Goal: Task Accomplishment & Management: Complete application form

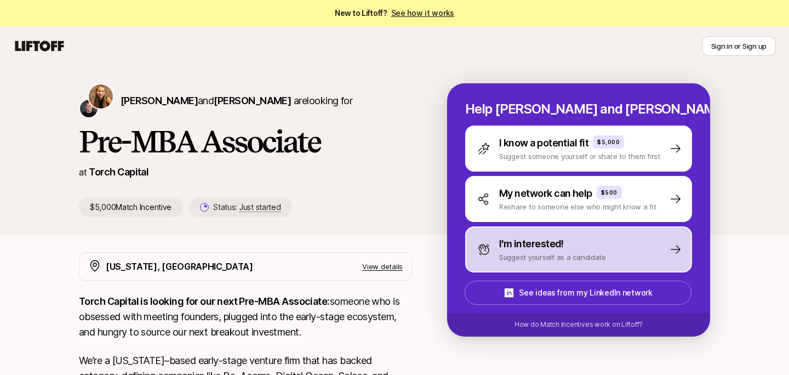
click at [516, 255] on p "Suggest yourself as a candidate" at bounding box center [552, 256] width 107 height 11
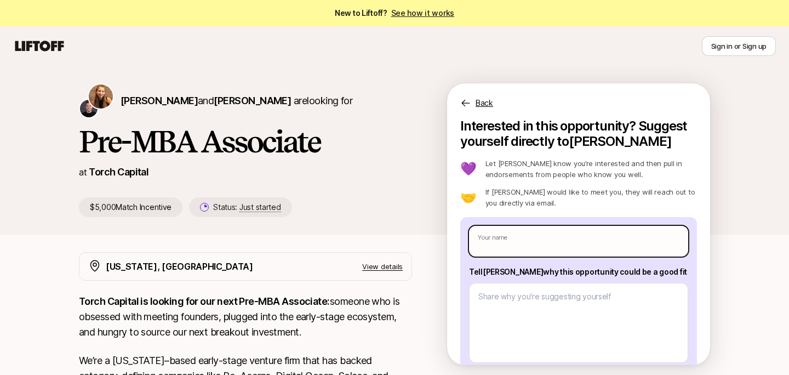
click at [512, 248] on input "text" at bounding box center [578, 241] width 219 height 31
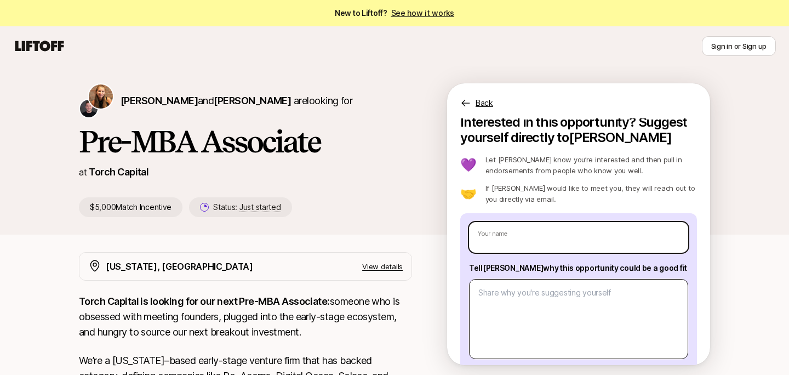
scroll to position [5, 0]
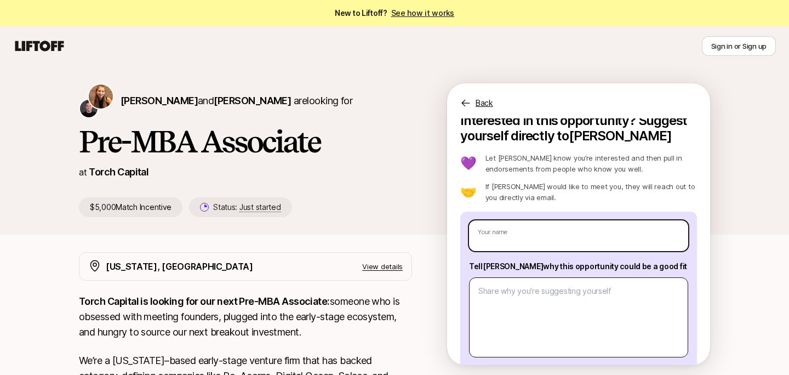
type textarea "x"
type input "H"
type textarea "x"
type input "Ha"
type textarea "x"
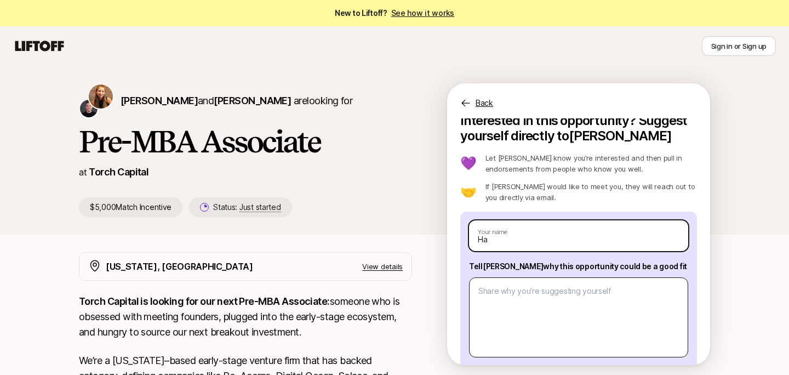
type input "Ham"
type textarea "x"
type input "Hamz"
type textarea "x"
type input "Hamza"
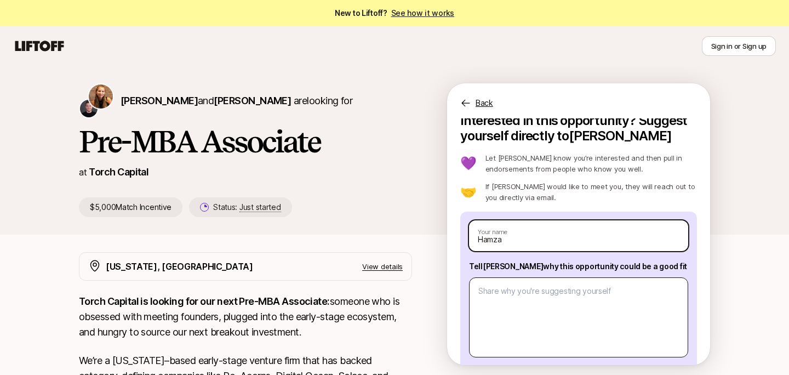
type textarea "x"
type input "Hamza"
type textarea "x"
type input "Hamza A"
type textarea "x"
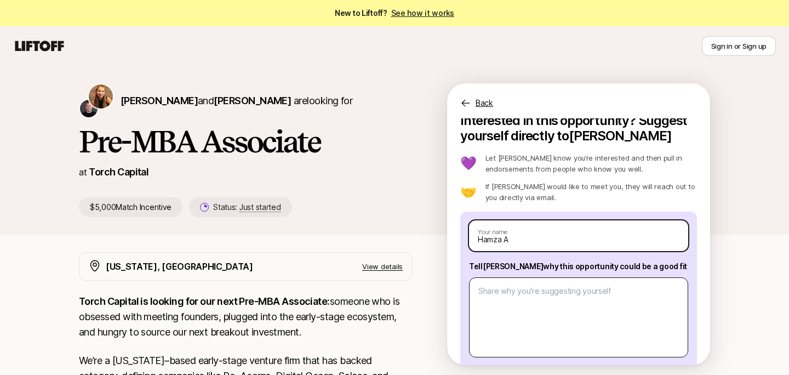
type input "Hamza Al"
type textarea "x"
type input "[PERSON_NAME]"
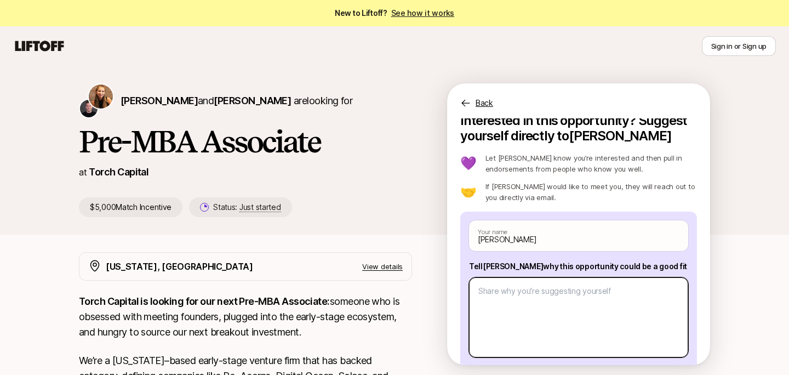
click at [533, 312] on textarea at bounding box center [578, 317] width 219 height 80
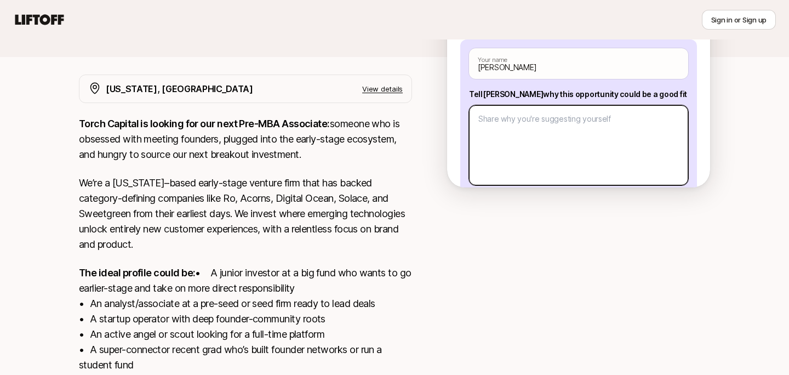
scroll to position [168, 0]
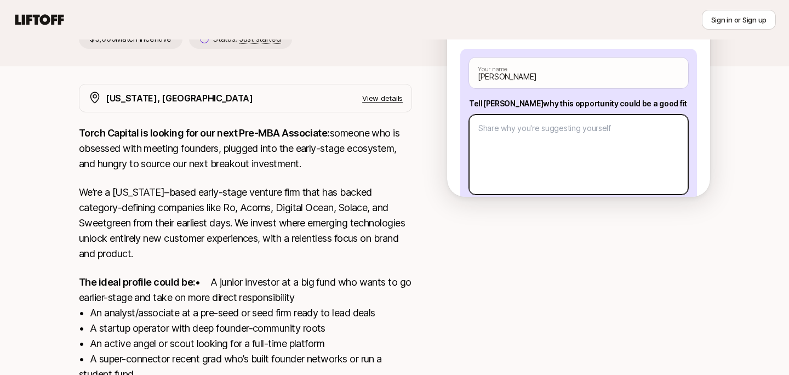
paste textarea "Driven and adaptable professional with a strong passion for storytelling throug…"
type textarea "x"
type textarea "Driven and adaptable professional with a strong passion for storytelling throug…"
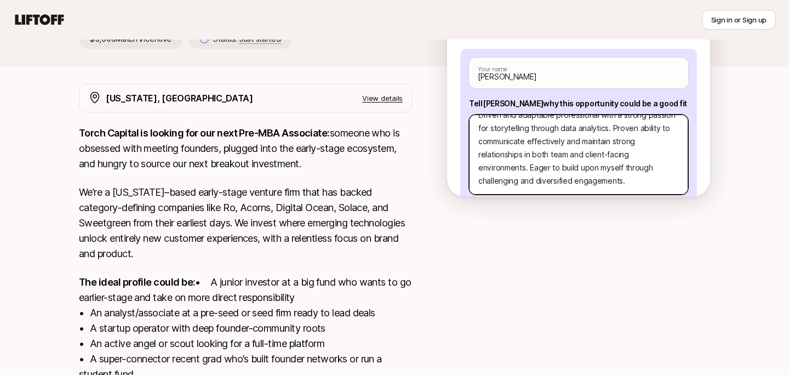
scroll to position [0, 0]
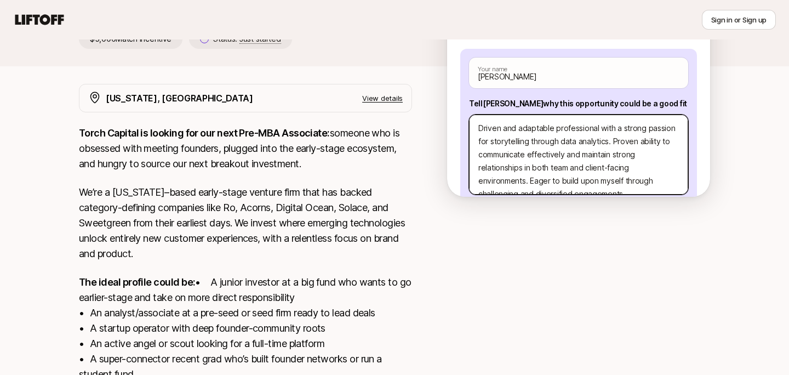
click at [475, 127] on textarea "Driven and adaptable professional with a strong passion for storytelling throug…" at bounding box center [578, 154] width 219 height 80
type textarea "x"
type textarea "IDriven and adaptable professional with a strong passion for storytelling throu…"
type textarea "x"
type textarea "IaDriven and adaptable professional with a strong passion for storytelling thro…"
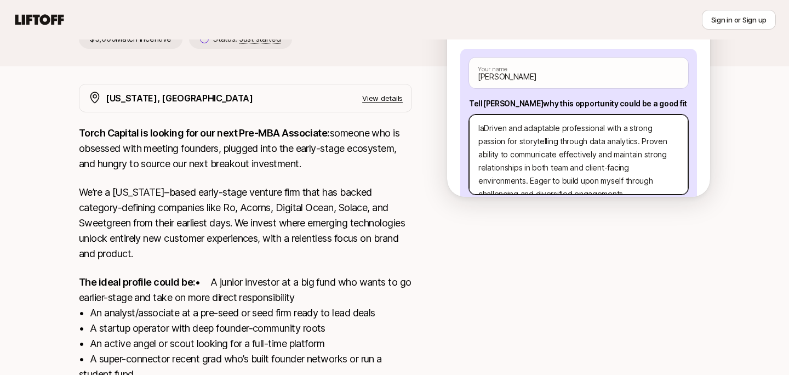
type textarea "x"
type textarea "I Driven and adaptable professional with a strong passion for storytelling thro…"
type textarea "x"
type textarea "I aDriven and adaptable professional with a strong passion for storytelling thr…"
type textarea "x"
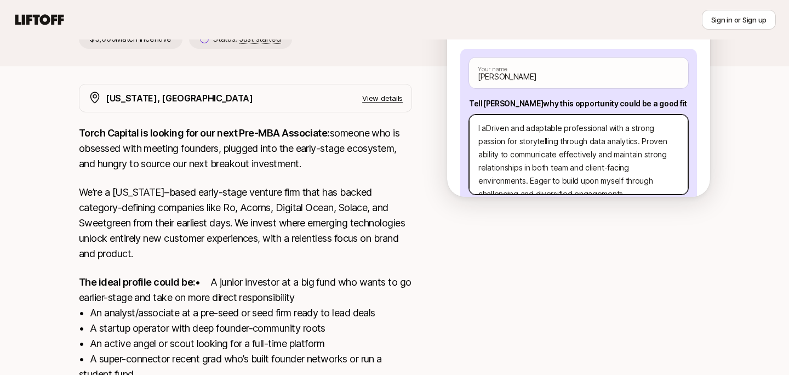
type textarea "I amDriven and adaptable professional with a strong passion for storytelling th…"
type textarea "x"
type textarea "I am Driven and adaptable professional with a strong passion for storytelling t…"
type textarea "x"
type textarea "I am aDriven and adaptable professional with a strong passion for storytelling …"
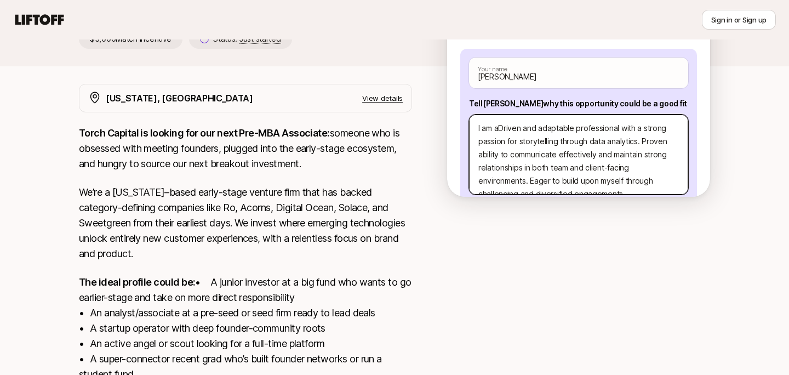
type textarea "x"
type textarea "I am a Driven and adaptable professional with a strong passion for storytelling…"
click at [505, 128] on textarea "I am a Driven and adaptable professional with a strong passion for storytelling…" at bounding box center [578, 154] width 219 height 80
type textarea "x"
type textarea "I am a riven and adaptable professional with a strong passion for storytelling …"
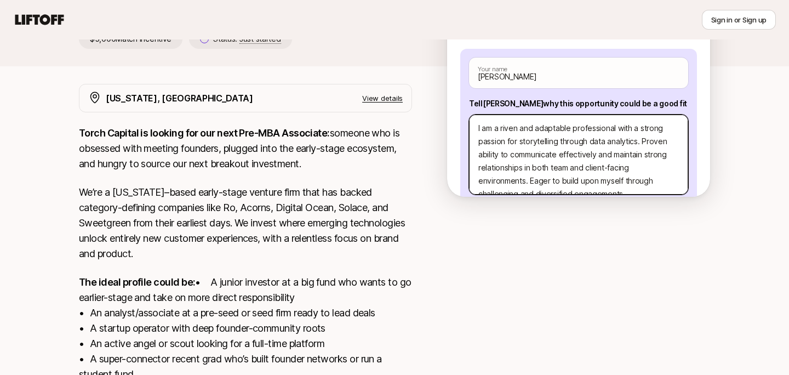
type textarea "x"
type textarea "I am a driven and adaptable professional with a strong passion for storytelling…"
click at [640, 141] on textarea "I am a driven and adaptable professional with a strong passion for storytelling…" at bounding box center [578, 154] width 219 height 80
type textarea "x"
type textarea "I am a driven and adaptable professional with a strong passion for storytelling…"
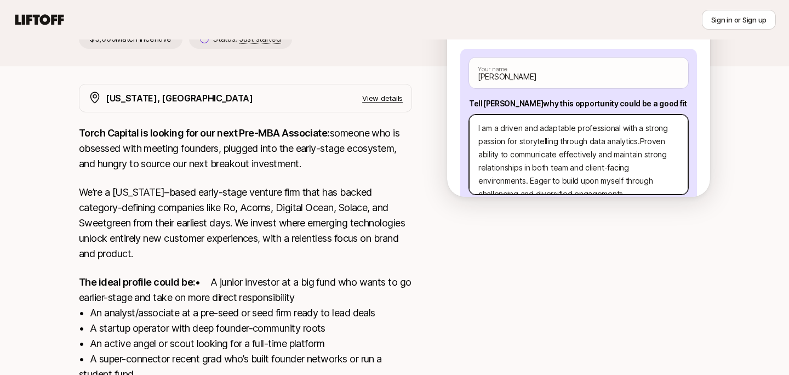
type textarea "x"
type textarea "I am a driven and adaptable professional with a strong passion for storytelling…"
type textarea "x"
type textarea "I am a driven and adaptable professional with a strong passion for storytelling…"
type textarea "x"
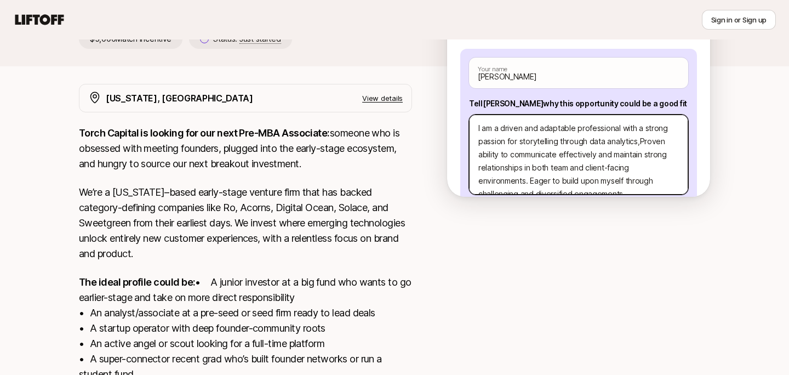
type textarea "I am a driven and adaptable professional with a strong passion for storytelling…"
type textarea "x"
type textarea "I am a driven and adaptable professional with a strong passion for storytelling…"
type textarea "x"
type textarea "I am a driven and adaptable professional with a strong passion for storytelling…"
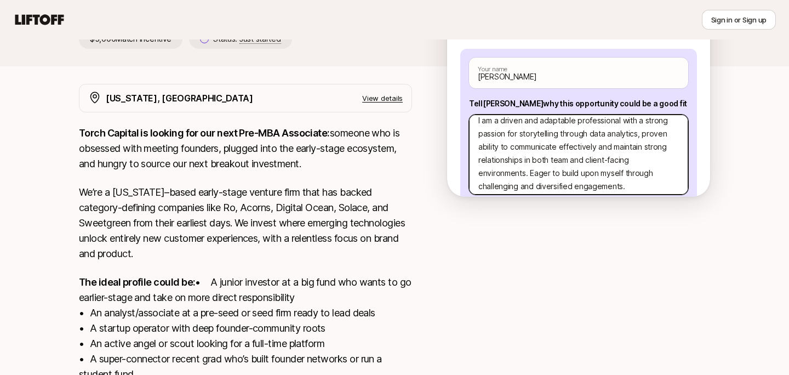
scroll to position [13, 0]
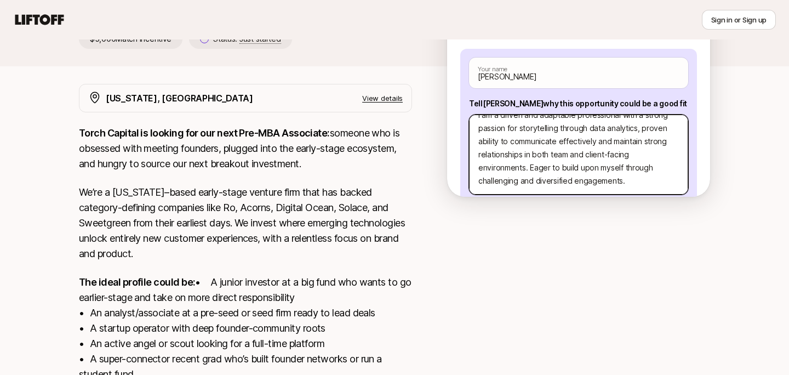
click at [529, 165] on textarea "I am a driven and adaptable professional with a strong passion for storytelling…" at bounding box center [578, 154] width 219 height 80
type textarea "x"
type textarea "I am a driven and adaptable professional with a strong passion for storytelling…"
type textarea "x"
type textarea "I am a driven and adaptable professional with a strong passion for storytelling…"
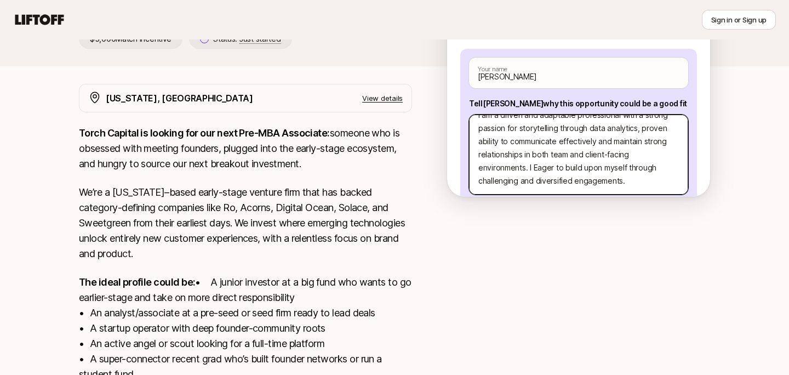
type textarea "x"
type textarea "I am a driven and adaptable professional with a strong passion for storytelling…"
type textarea "x"
type textarea "I am a driven and adaptable professional with a strong passion for storytelling…"
type textarea "x"
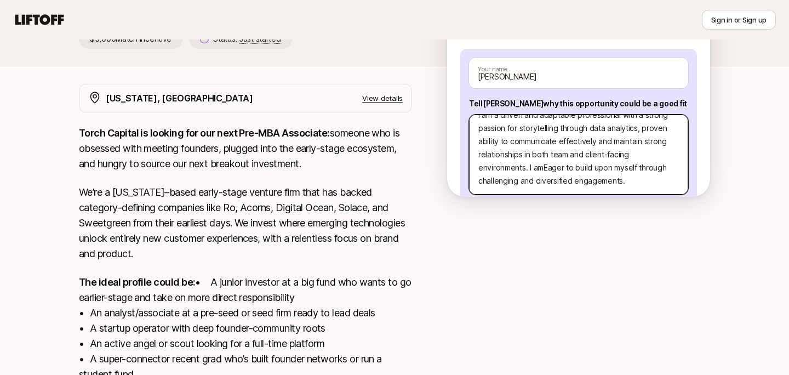
type textarea "I am a driven and adaptable professional with a strong passion for storytelling…"
type textarea "x"
type textarea "I am a driven and adaptable professional with a strong passion for storytelling…"
type textarea "x"
type textarea "I am a driven and adaptable professional with a strong passion for storytelling…"
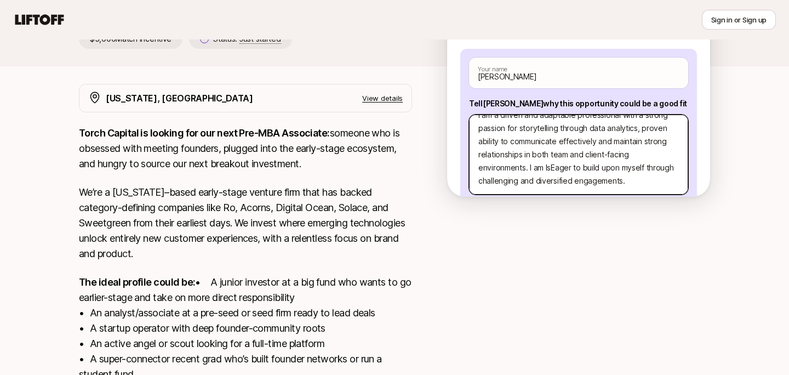
type textarea "x"
type textarea "I am a driven and adaptable professional with a strong passion for storytelling…"
click at [521, 170] on textarea "I am a driven and adaptable professional with a strong passion for storytelling…" at bounding box center [578, 154] width 219 height 80
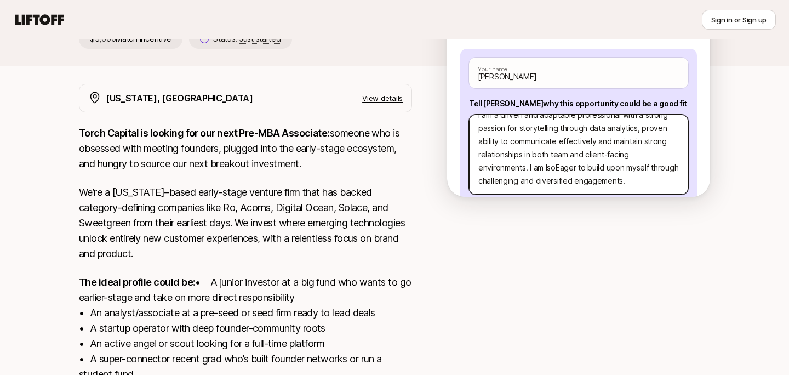
click at [551, 171] on textarea "I am a driven and adaptable professional with a strong passion for storytelling…" at bounding box center [578, 154] width 219 height 80
drag, startPoint x: 526, startPoint y: 166, endPoint x: 538, endPoint y: 171, distance: 13.2
click at [538, 171] on textarea "I am a driven and adaptable professional with a strong passion for storytelling…" at bounding box center [578, 154] width 219 height 80
drag, startPoint x: 528, startPoint y: 169, endPoint x: 638, endPoint y: 194, distance: 112.5
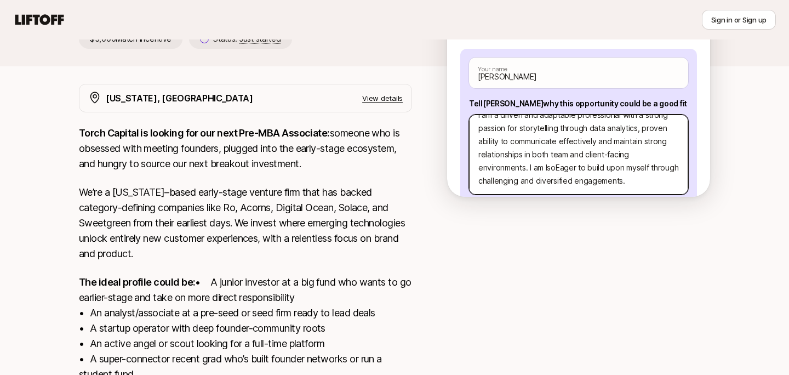
click at [626, 193] on div "[PERSON_NAME] Your name Tell [PERSON_NAME] why this opportunity could be a good…" at bounding box center [578, 143] width 237 height 189
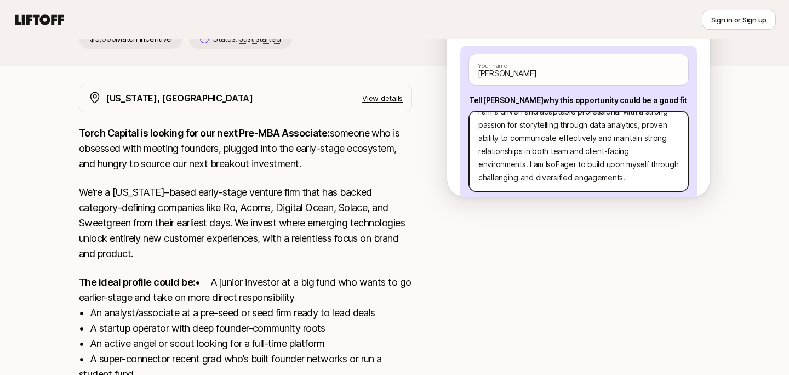
type textarea "x"
type textarea "I am a driven and adaptable professional with a strong passion for storytelling…"
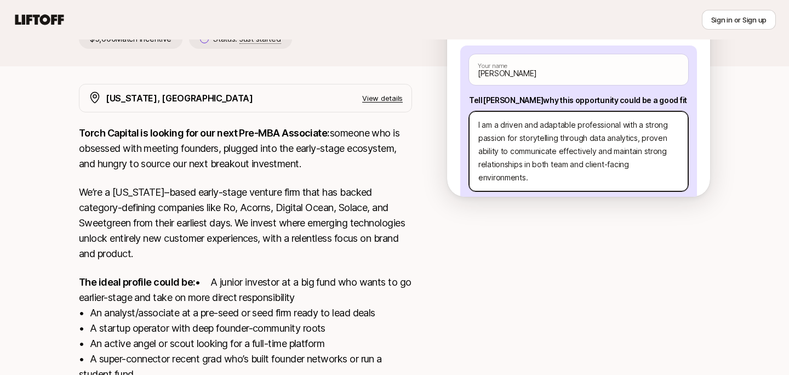
scroll to position [0, 0]
type textarea "x"
type textarea "I am a driven and adaptable professional with a strong passion for storytelling…"
type textarea "x"
type textarea "I am a driven and adaptable professional with a strong passion for storytelling…"
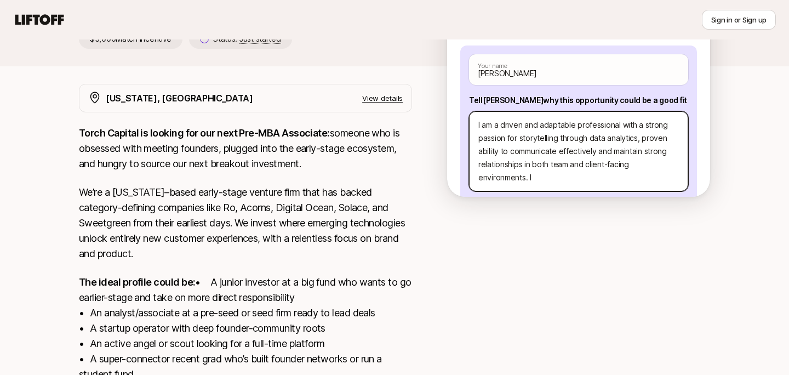
type textarea "x"
type textarea "I am a driven and adaptable professional with a strong passion for storytelling…"
type textarea "x"
type textarea "I am a driven and adaptable professional with a strong passion for storytelling…"
type textarea "x"
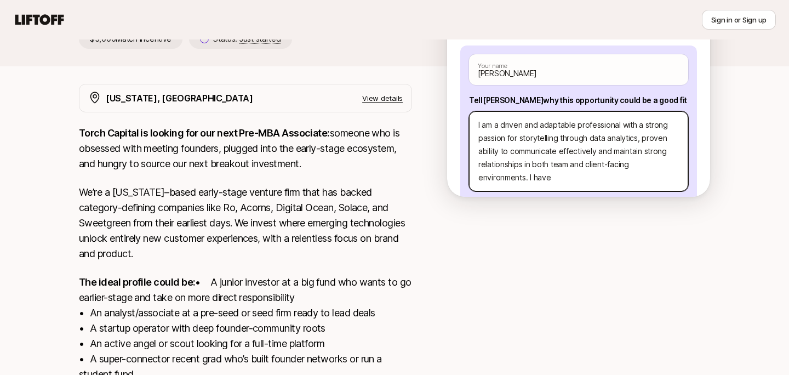
type textarea "I am a driven and adaptable professional with a strong passion for storytelling…"
type textarea "x"
type textarea "I am a driven and adaptable professional with a strong passion for storytelling…"
type textarea "x"
type textarea "I am a driven and adaptable professional with a strong passion for storytelling…"
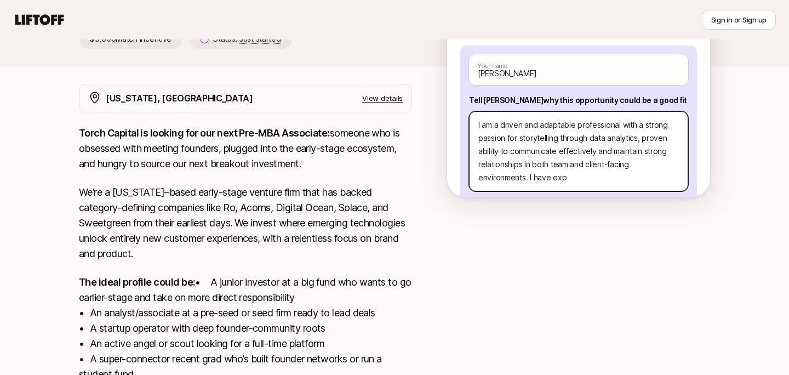
type textarea "x"
type textarea "I am a driven and adaptable professional with a strong passion for storytelling…"
type textarea "x"
type textarea "I am a driven and adaptable professional with a strong passion for storytelling…"
type textarea "x"
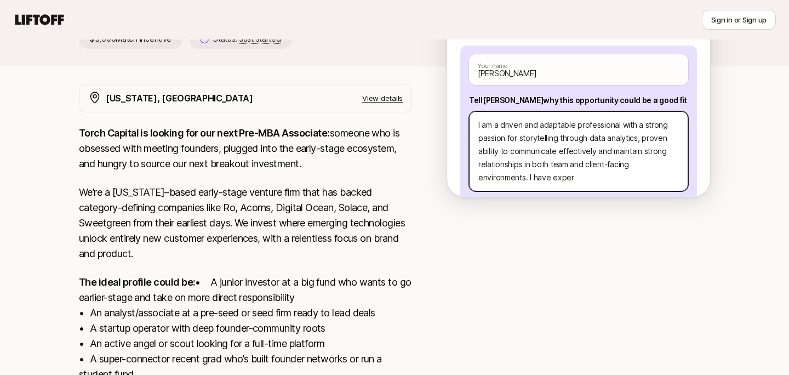
type textarea "I am a driven and adaptable professional with a strong passion for storytelling…"
type textarea "x"
type textarea "I am a driven and adaptable professional with a strong passion for storytelling…"
type textarea "x"
type textarea "I am a driven and adaptable professional with a strong passion for storytelling…"
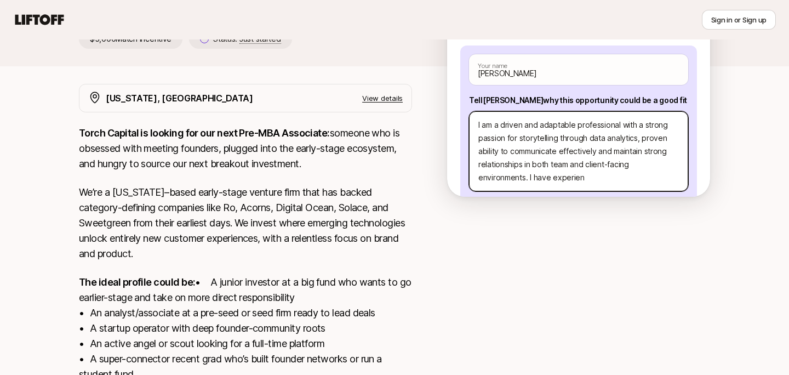
type textarea "x"
type textarea "I am a driven and adaptable professional with a strong passion for storytelling…"
type textarea "x"
type textarea "I am a driven and adaptable professional with a strong passion for storytelling…"
type textarea "x"
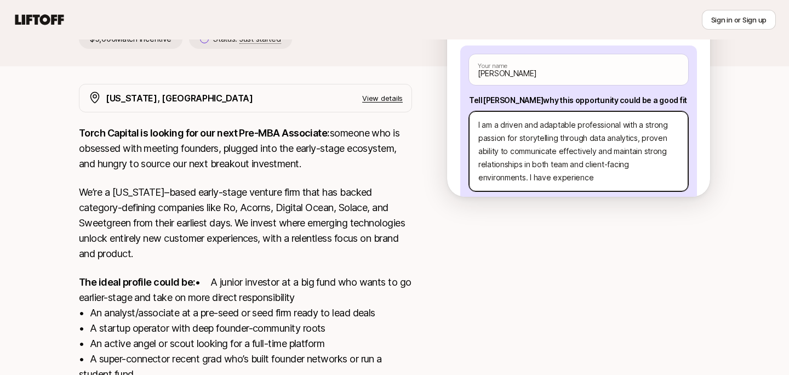
type textarea "I am a driven and adaptable professional with a strong passion for storytelling…"
type textarea "x"
type textarea "I am a driven and adaptable professional with a strong passion for storytelling…"
type textarea "x"
type textarea "I am a driven and adaptable professional with a strong passion for storytelling…"
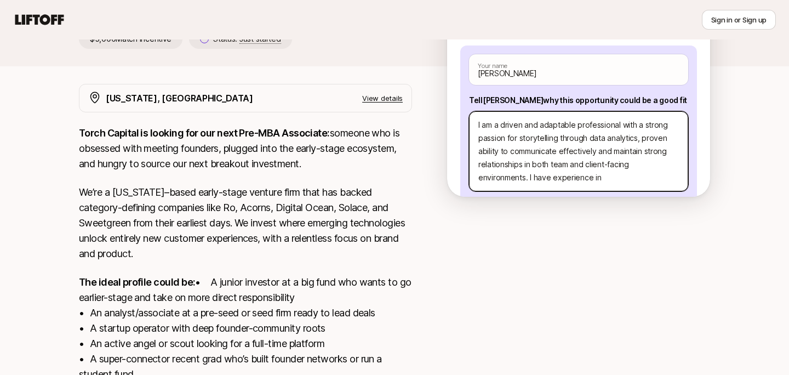
type textarea "x"
type textarea "I am a driven and adaptable professional with a strong passion for storytelling…"
type textarea "x"
type textarea "I am a driven and adaptable professional with a strong passion for storytelling…"
type textarea "x"
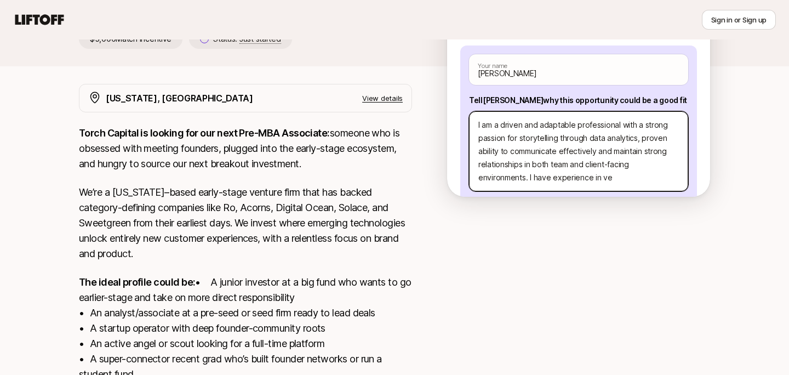
type textarea "I am a driven and adaptable professional with a strong passion for storytelling…"
type textarea "x"
type textarea "I am a driven and adaptable professional with a strong passion for storytelling…"
type textarea "x"
type textarea "I am a driven and adaptable professional with a strong passion for storytelling…"
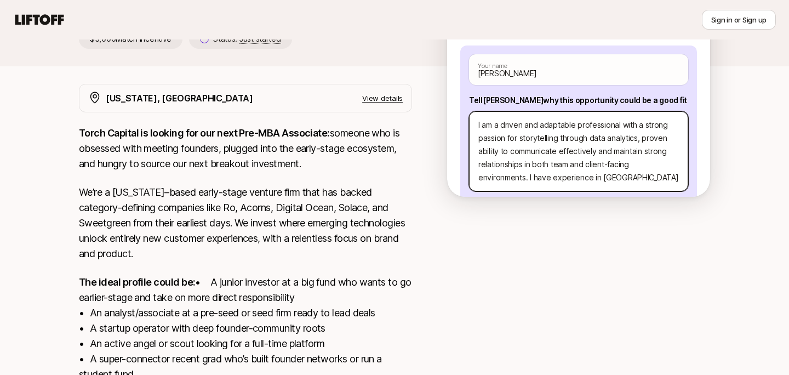
type textarea "x"
type textarea "I am a driven and adaptable professional with a strong passion for storytelling…"
type textarea "x"
type textarea "I am a driven and adaptable professional with a strong passion for storytelling…"
type textarea "x"
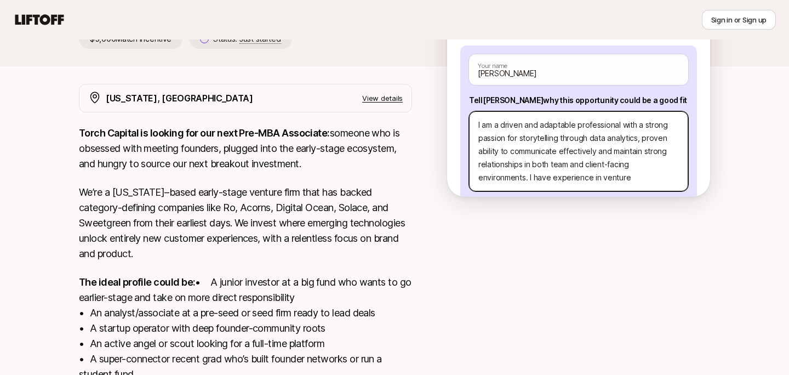
type textarea "I am a driven and adaptable professional with a strong passion for storytelling…"
type textarea "x"
type textarea "I am a driven and adaptable professional with a strong passion for storytelling…"
type textarea "x"
type textarea "I am a driven and adaptable professional with a strong passion for storytelling…"
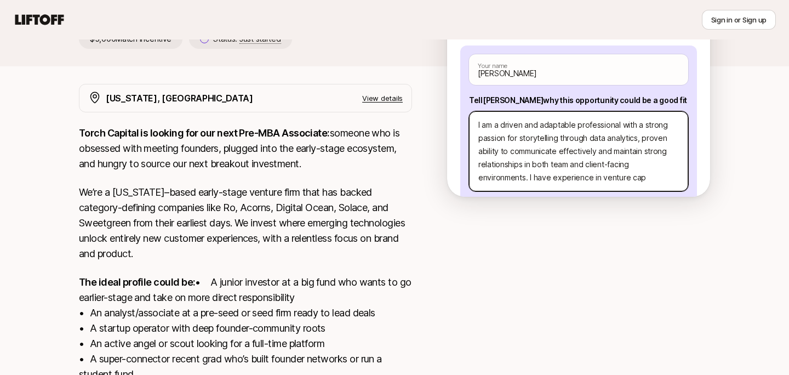
type textarea "x"
type textarea "I am a driven and adaptable professional with a strong passion for storytelling…"
type textarea "x"
type textarea "I am a driven and adaptable professional with a strong passion for storytelling…"
type textarea "x"
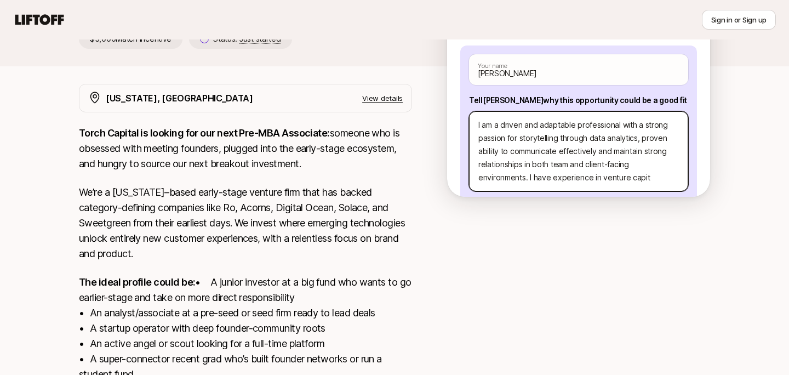
type textarea "I am a driven and adaptable professional with a strong passion for storytelling…"
type textarea "x"
type textarea "I am a driven and adaptable professional with a strong passion for storytelling…"
type textarea "x"
type textarea "I am a driven and adaptable professional with a strong passion for storytelling…"
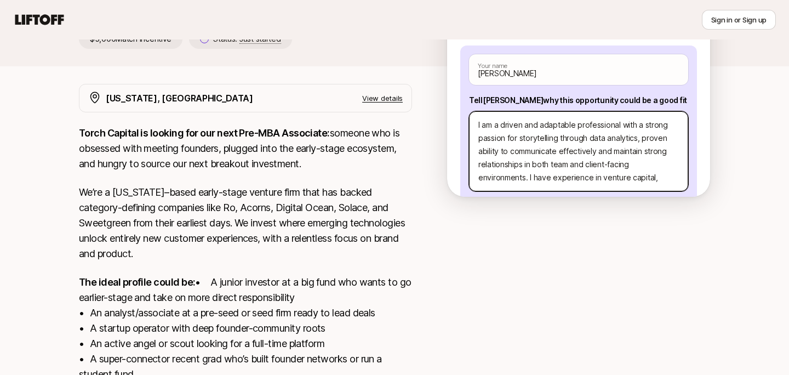
type textarea "x"
type textarea "I am a driven and adaptable professional with a strong passion for storytelling…"
type textarea "x"
type textarea "I am a driven and adaptable professional with a strong passion for storytelling…"
type textarea "x"
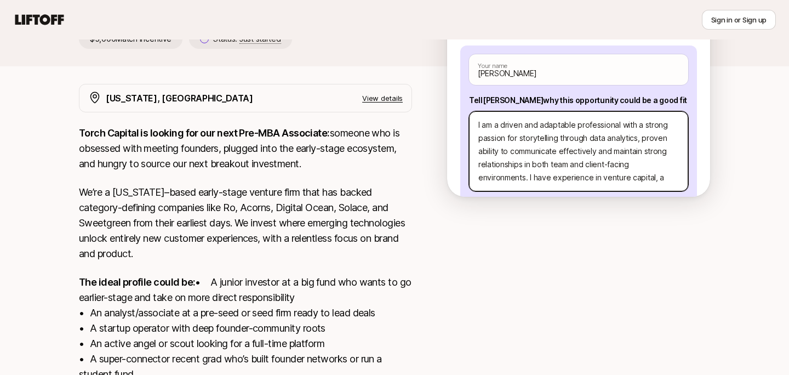
type textarea "I am a driven and adaptable professional with a strong passion for storytelling…"
type textarea "x"
type textarea "I am a driven and adaptable professional with a strong passion for storytelling…"
type textarea "x"
type textarea "I am a driven and adaptable professional with a strong passion for storytelling…"
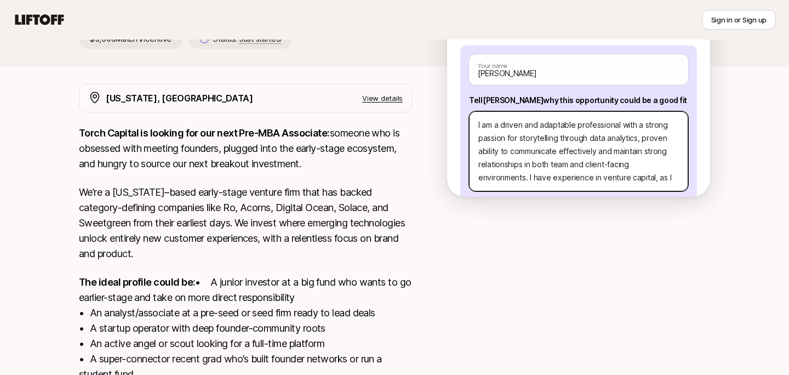
type textarea "x"
type textarea "I am a driven and adaptable professional with a strong passion for storytelling…"
type textarea "x"
type textarea "I am a driven and adaptable professional with a strong passion for storytelling…"
type textarea "x"
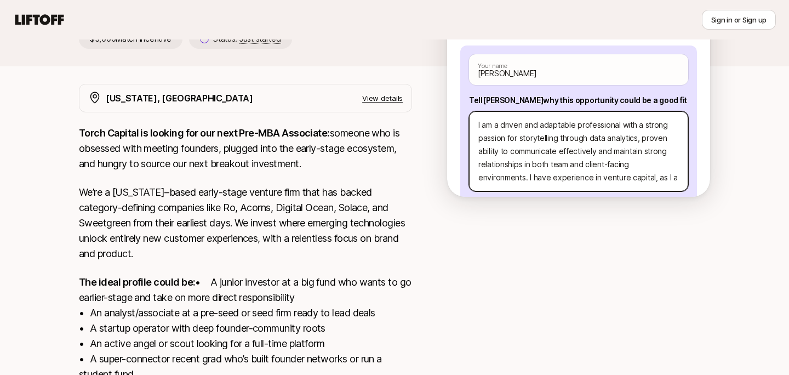
type textarea "I am a driven and adaptable professional with a strong passion for storytelling…"
type textarea "x"
type textarea "I am a driven and adaptable professional with a strong passion for storytelling…"
type textarea "x"
type textarea "I am a driven and adaptable professional with a strong passion for storytelling…"
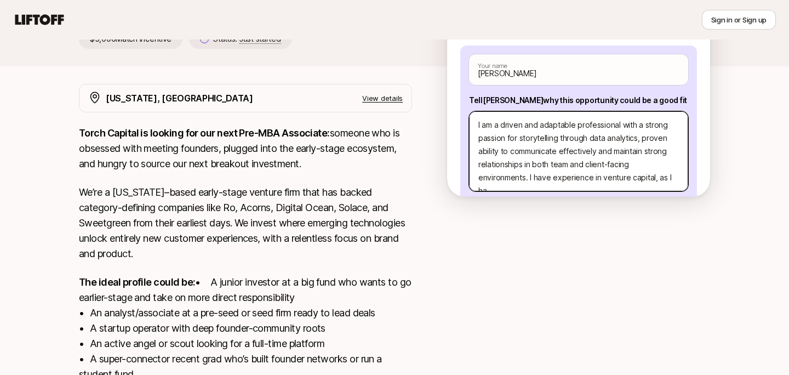
type textarea "x"
type textarea "I am a driven and adaptable professional with a strong passion for storytelling…"
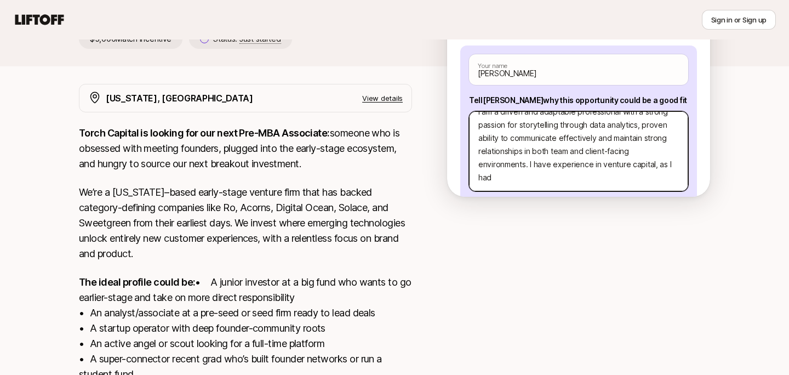
type textarea "x"
type textarea "I am a driven and adaptable professional with a strong passion for storytelling…"
type textarea "x"
type textarea "I am a driven and adaptable professional with a strong passion for storytelling…"
type textarea "x"
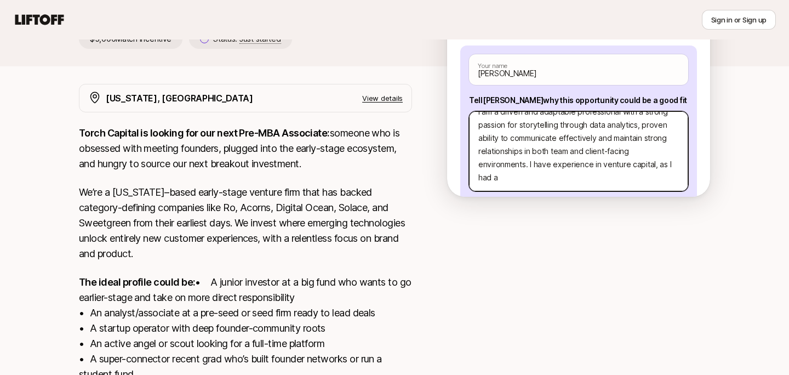
type textarea "I am a driven and adaptable professional with a strong passion for storytelling…"
type textarea "x"
type textarea "I am a driven and adaptable professional with a strong passion for storytelling…"
type textarea "x"
type textarea "I am a driven and adaptable professional with a strong passion for storytelling…"
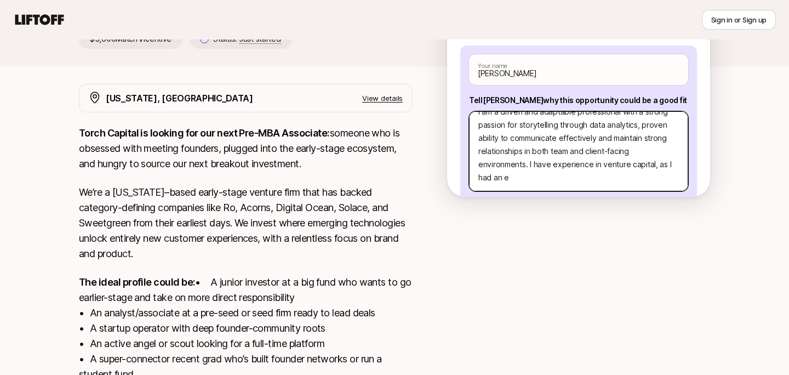
type textarea "x"
type textarea "I am a driven and adaptable professional with a strong passion for storytelling…"
type textarea "x"
type textarea "I am a driven and adaptable professional with a strong passion for storytelling…"
type textarea "x"
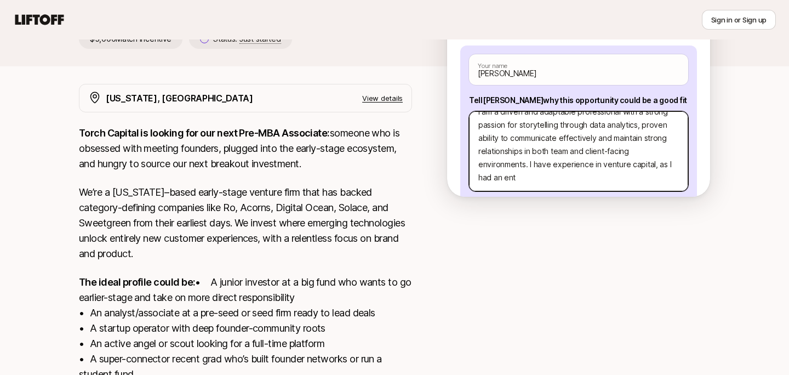
type textarea "I am a driven and adaptable professional with a strong passion for storytelling…"
type textarea "x"
type textarea "I am a driven and adaptable professional with a strong passion for storytelling…"
type textarea "x"
type textarea "I am a driven and adaptable professional with a strong passion for storytelling…"
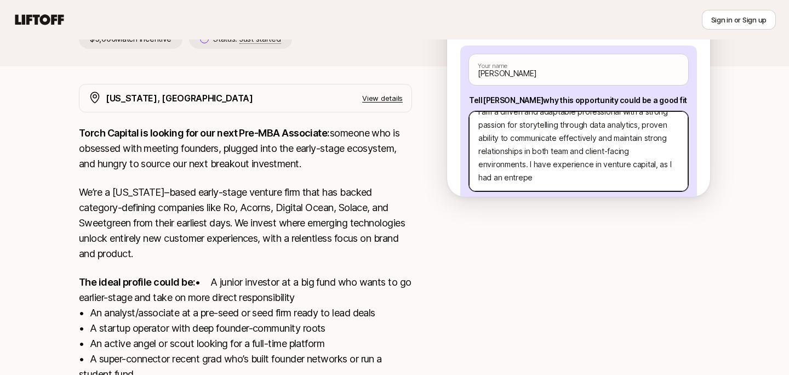
type textarea "x"
type textarea "I am a driven and adaptable professional with a strong passion for storytelling…"
type textarea "x"
type textarea "I am a driven and adaptable professional with a strong passion for storytelling…"
type textarea "x"
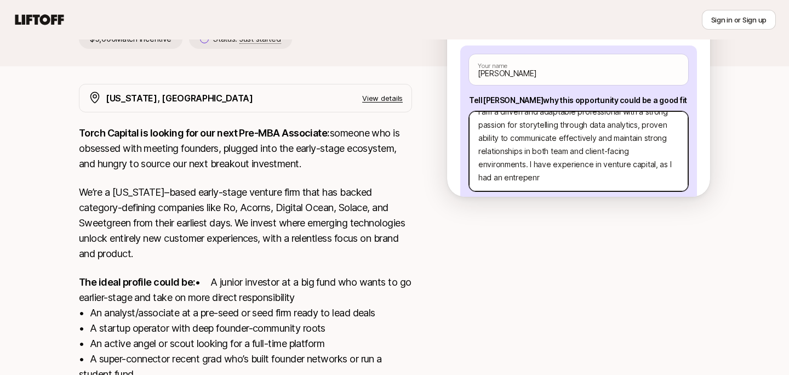
type textarea "I am a driven and adaptable professional with a strong passion for storytelling…"
type textarea "x"
type textarea "I am a driven and adaptable professional with a strong passion for storytelling…"
type textarea "x"
type textarea "I am a driven and adaptable professional with a strong passion for storytelling…"
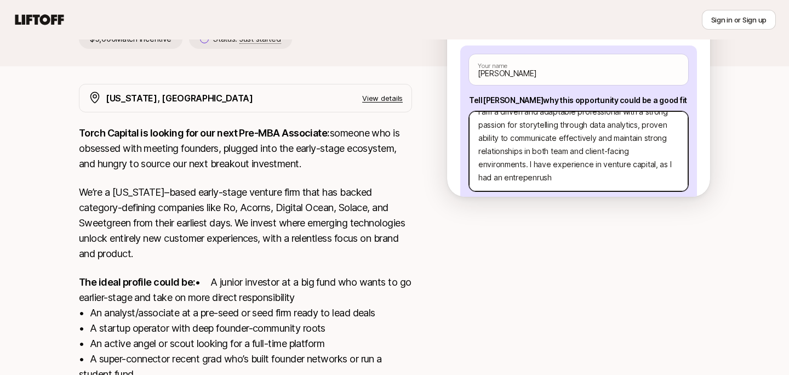
type textarea "x"
type textarea "I am a driven and adaptable professional with a strong passion for storytelling…"
type textarea "x"
type textarea "I am a driven and adaptable professional with a strong passion for storytelling…"
type textarea "x"
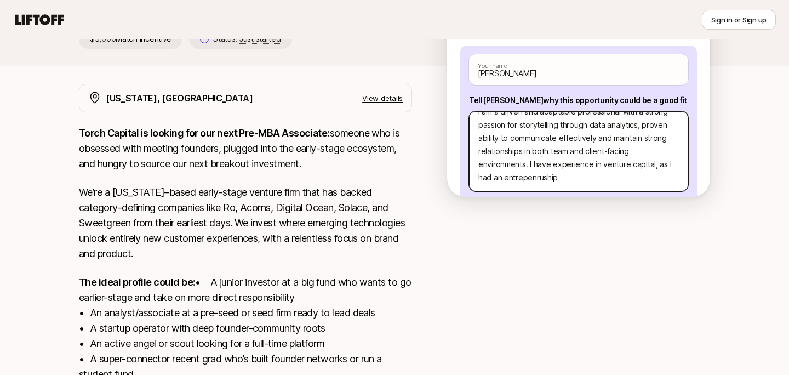
type textarea "I am a driven and adaptable professional with a strong passion for storytelling…"
type textarea "x"
type textarea "I am a driven and adaptable professional with a strong passion for storytelling…"
type textarea "x"
type textarea "I am a driven and adaptable professional with a strong passion for storytelling…"
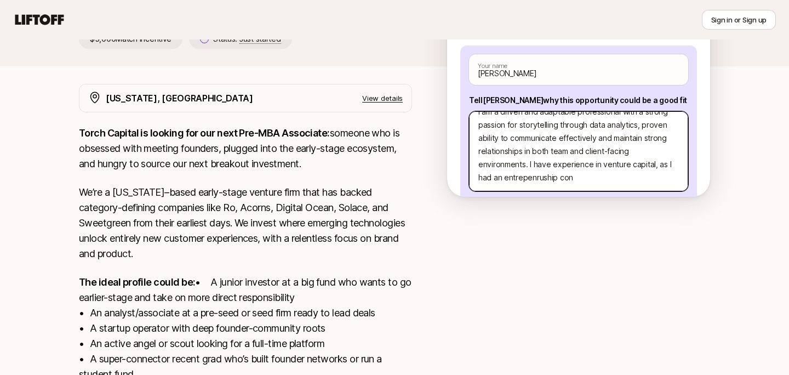
type textarea "x"
type textarea "I am a driven and adaptable professional with a strong passion for storytelling…"
type textarea "x"
type textarea "I am a driven and adaptable professional with a strong passion for storytelling…"
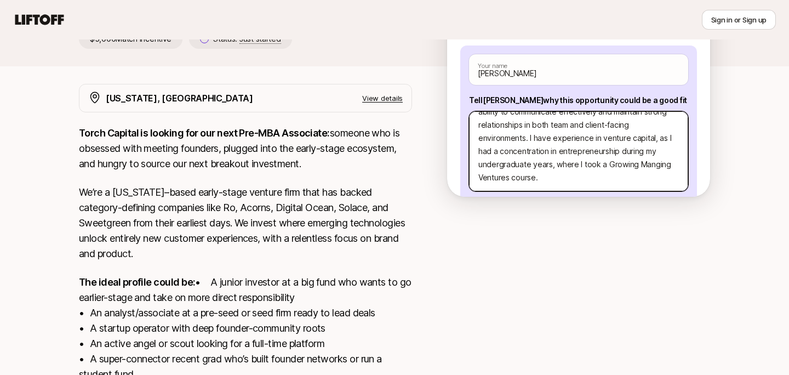
click at [653, 170] on textarea "I am a driven and adaptable professional with a strong passion for storytelling…" at bounding box center [578, 151] width 219 height 80
click at [640, 180] on textarea "I am a driven and adaptable professional with a strong passion for storytelling…" at bounding box center [578, 151] width 219 height 80
click at [638, 165] on textarea "I am a driven and adaptable professional with a strong passion for storytelling…" at bounding box center [578, 151] width 219 height 80
click at [641, 165] on textarea "I am a driven and adaptable professional with a strong passion for storytelling…" at bounding box center [578, 151] width 219 height 80
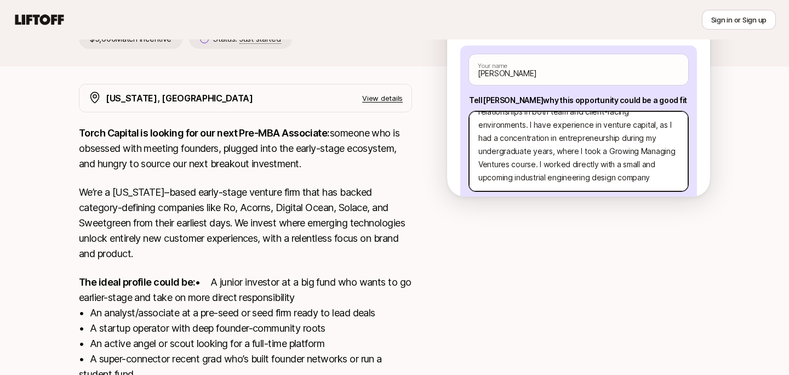
click at [661, 175] on textarea "I am a driven and adaptable professional with a strong passion for storytelling…" at bounding box center [578, 151] width 219 height 80
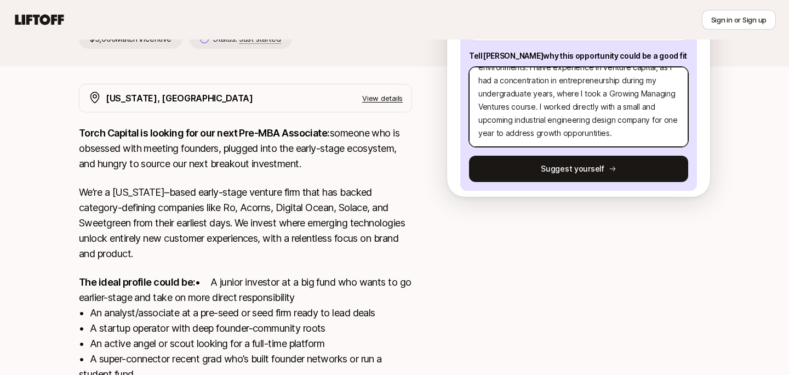
scroll to position [55, 0]
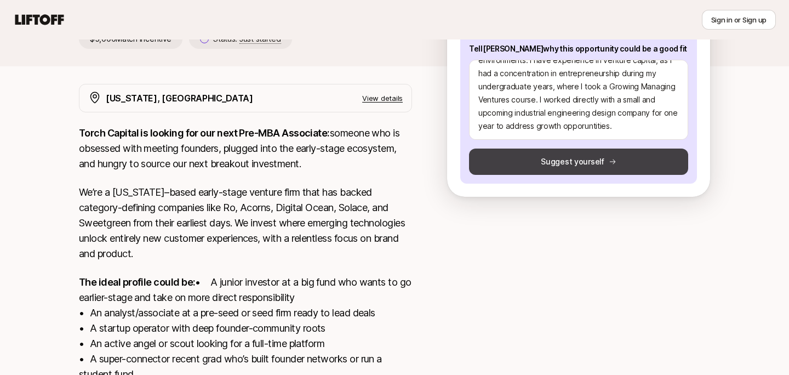
click at [597, 169] on button "Suggest yourself" at bounding box center [578, 161] width 219 height 26
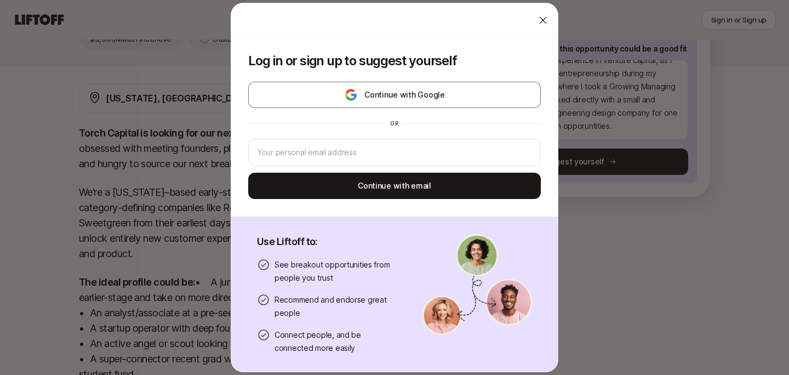
click at [541, 25] on icon at bounding box center [542, 20] width 11 height 11
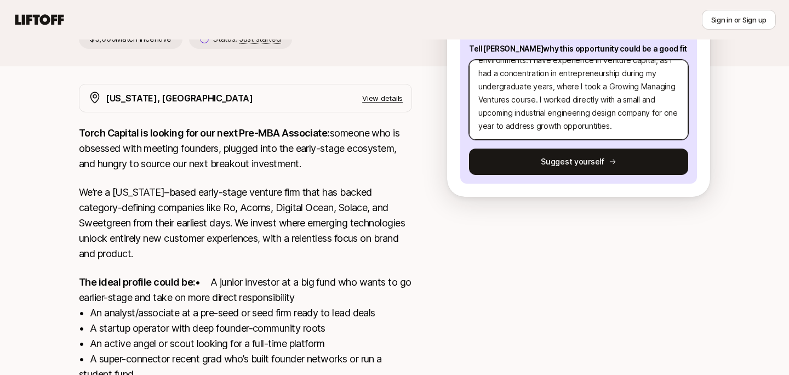
click at [570, 122] on textarea "I am a driven and adaptable professional with a strong passion for storytelling…" at bounding box center [578, 100] width 219 height 80
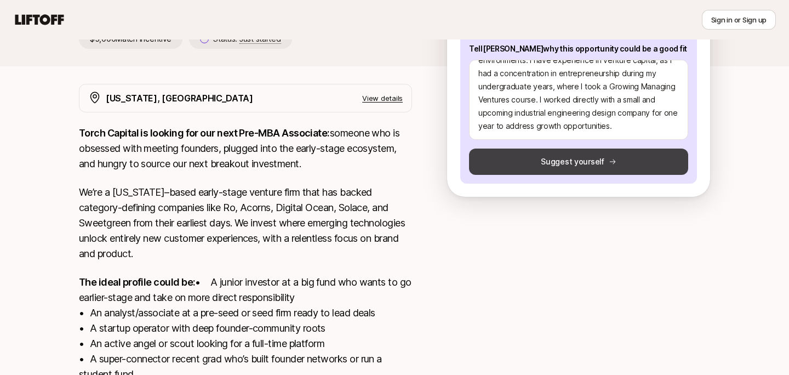
click at [582, 159] on button "Suggest yourself" at bounding box center [578, 161] width 219 height 26
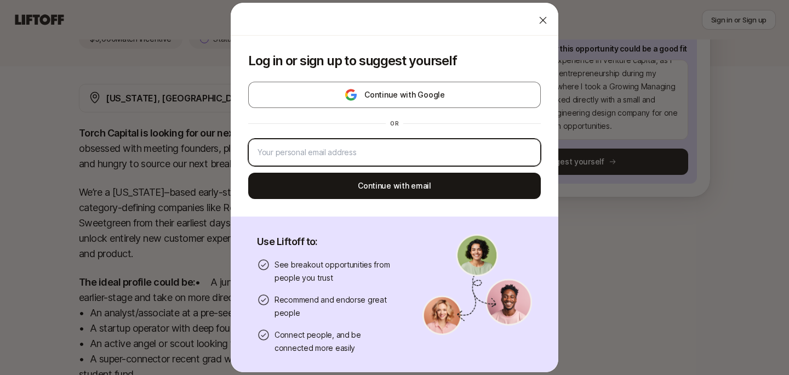
click at [405, 150] on input "email" at bounding box center [394, 152] width 274 height 13
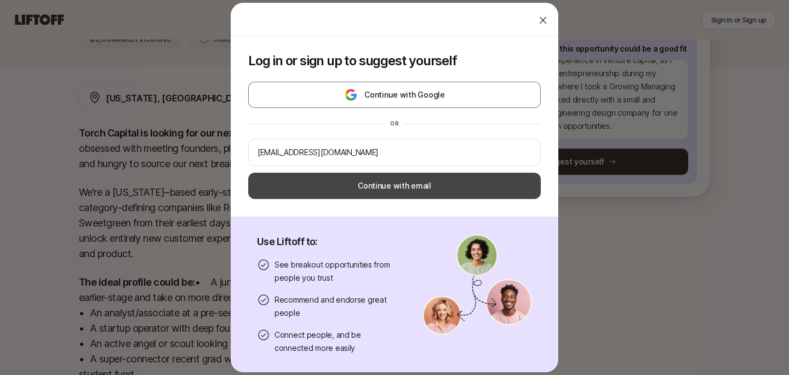
click at [389, 183] on button "Continue with email" at bounding box center [394, 186] width 292 height 26
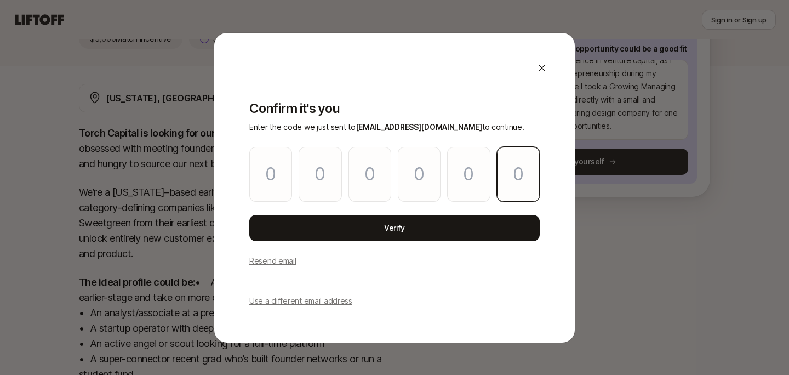
paste input "1"
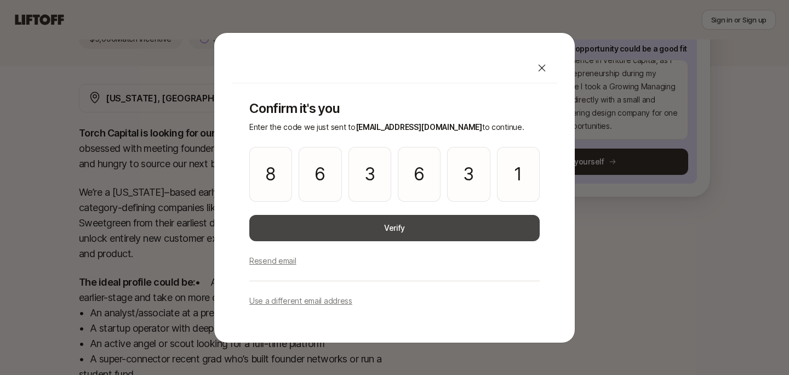
click at [387, 228] on button "Verify" at bounding box center [394, 228] width 290 height 26
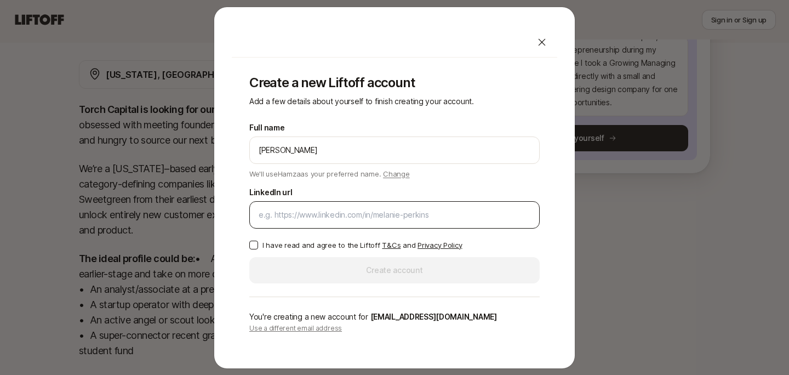
scroll to position [206, 0]
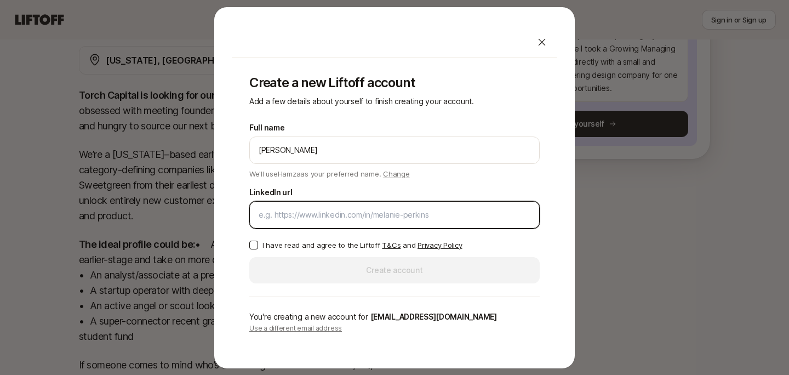
paste input "[URL][DOMAIN_NAME]"
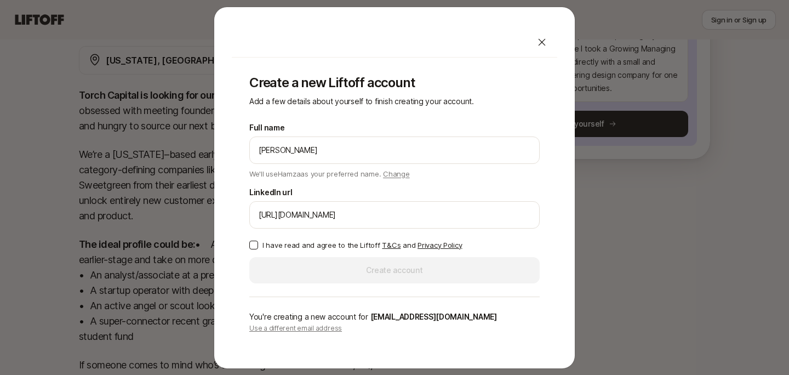
click at [252, 239] on label "I have read and agree to the Liftoff T&Cs and Privacy Policy" at bounding box center [394, 244] width 290 height 11
click at [252, 240] on button "I have read and agree to the Liftoff T&Cs and Privacy Policy" at bounding box center [253, 244] width 9 height 9
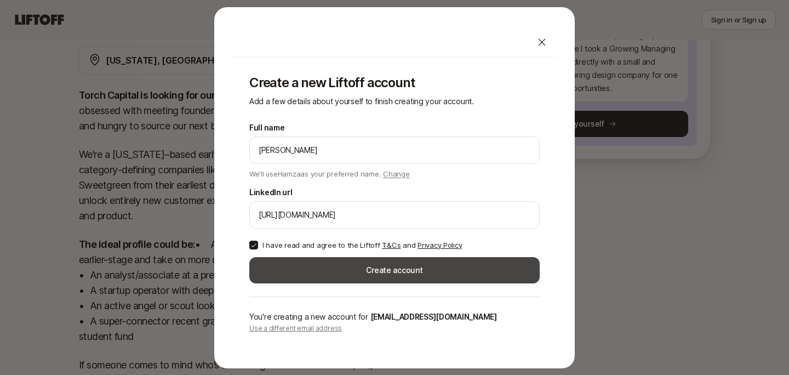
click at [321, 275] on button "Create account" at bounding box center [394, 270] width 290 height 26
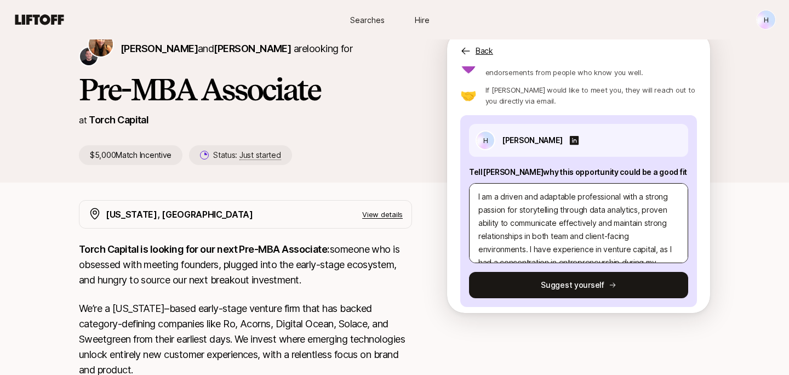
scroll to position [57, 0]
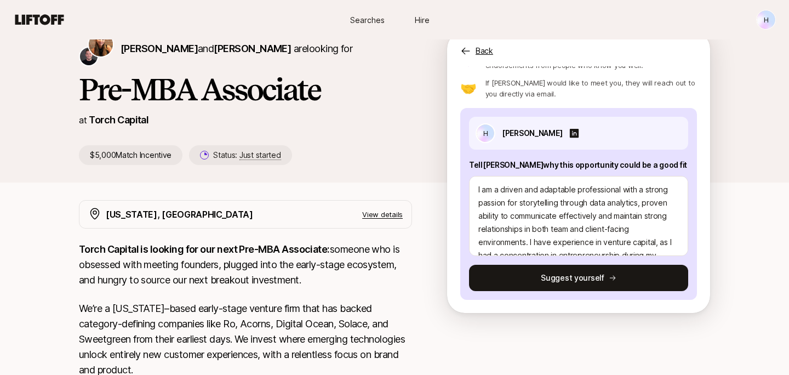
click at [586, 279] on button "Suggest yourself" at bounding box center [578, 278] width 219 height 26
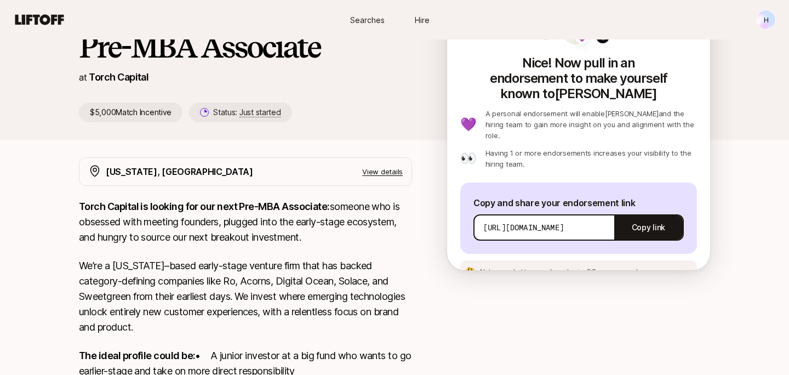
scroll to position [99, 0]
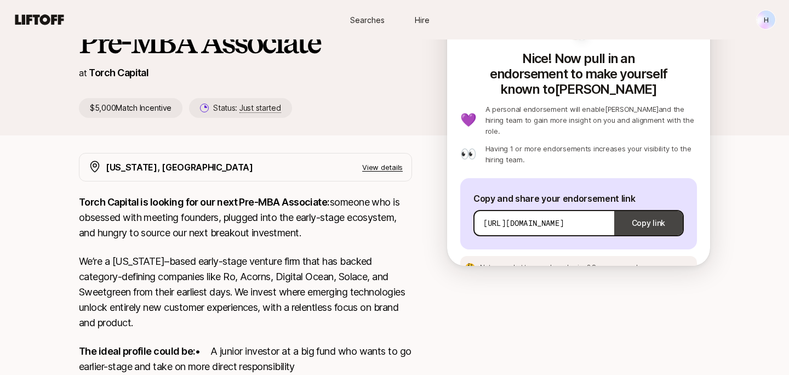
click at [645, 208] on button "Copy link" at bounding box center [648, 223] width 68 height 31
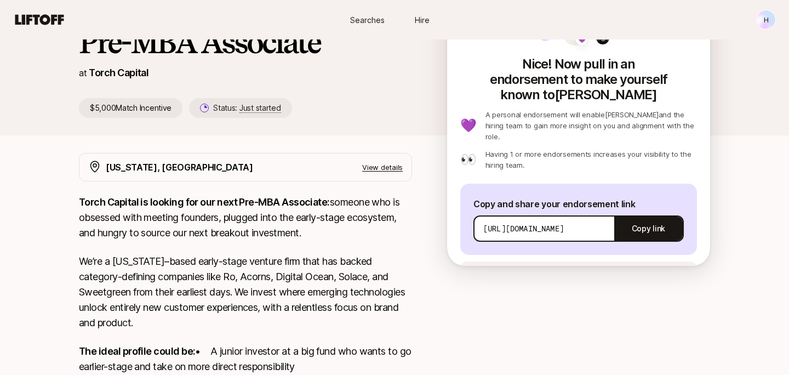
click at [362, 22] on span "Searches" at bounding box center [367, 20] width 35 height 12
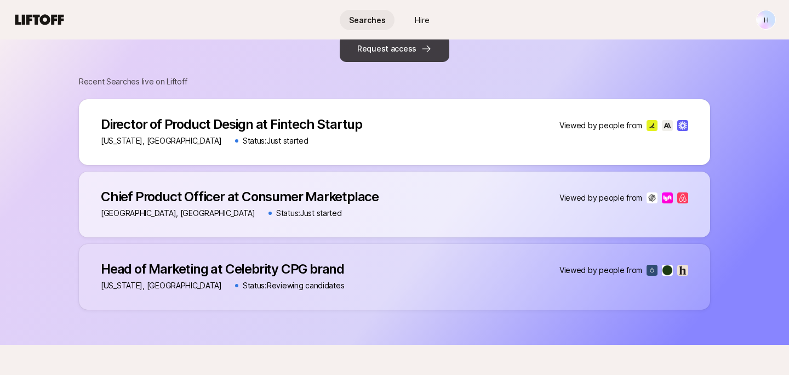
scroll to position [449, 0]
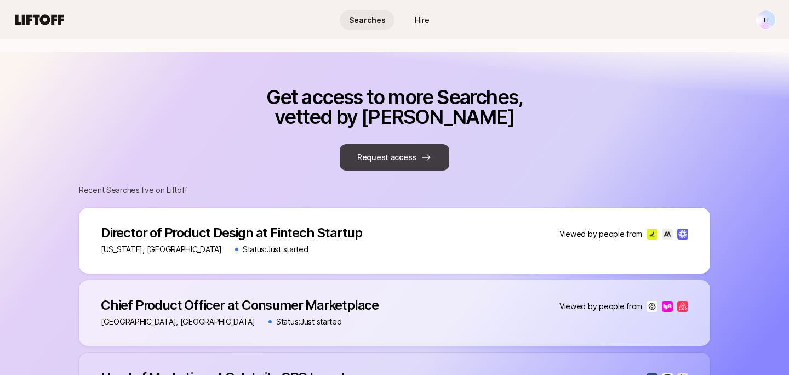
click at [363, 160] on button "Request access" at bounding box center [395, 157] width 110 height 26
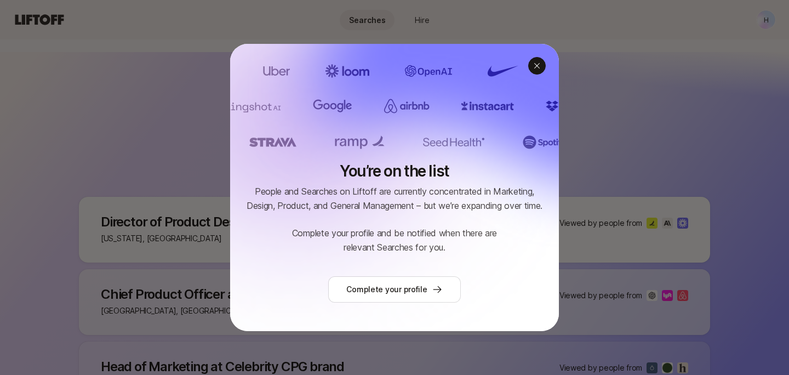
click at [542, 66] on div at bounding box center [537, 66] width 18 height 18
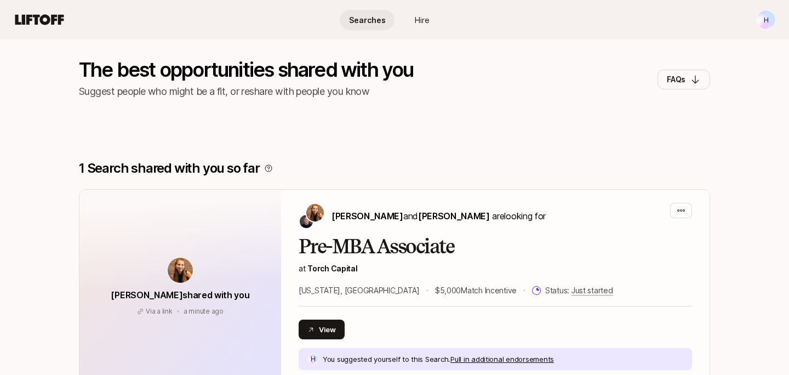
scroll to position [62, 0]
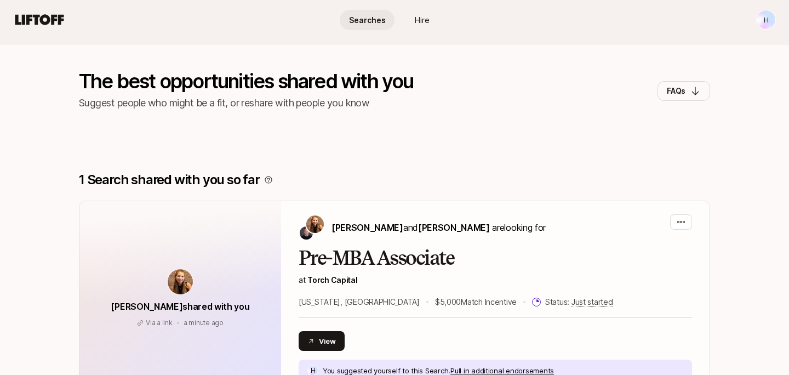
click at [423, 26] on link "Hire" at bounding box center [421, 20] width 55 height 20
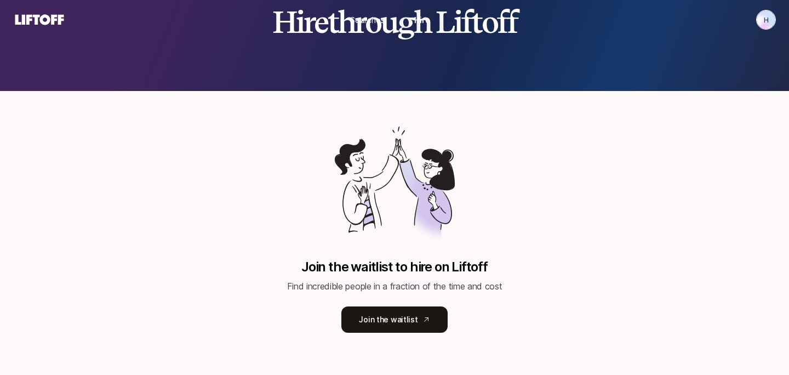
scroll to position [63, 0]
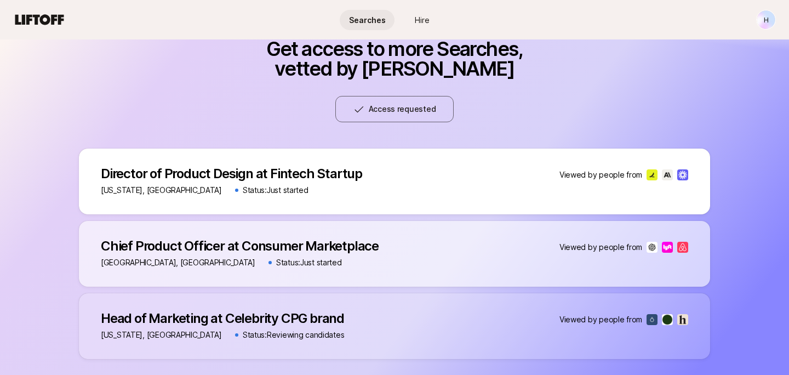
scroll to position [507, 0]
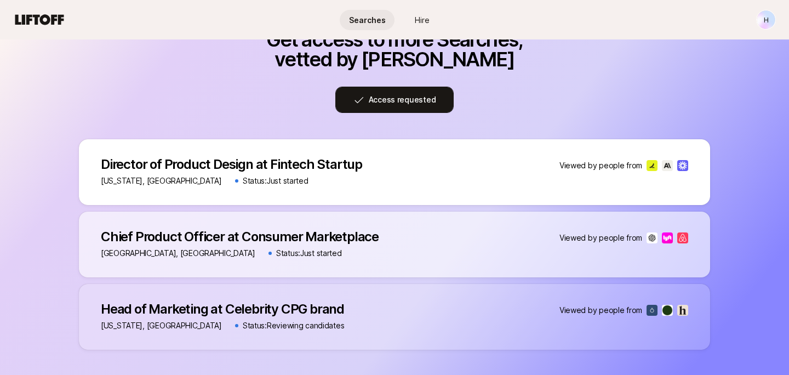
click at [387, 99] on button "Access requested" at bounding box center [394, 100] width 119 height 26
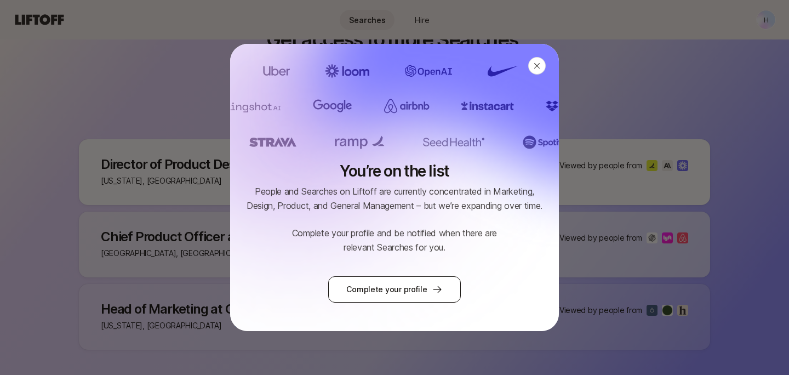
click at [373, 286] on link "Complete your profile" at bounding box center [394, 289] width 132 height 26
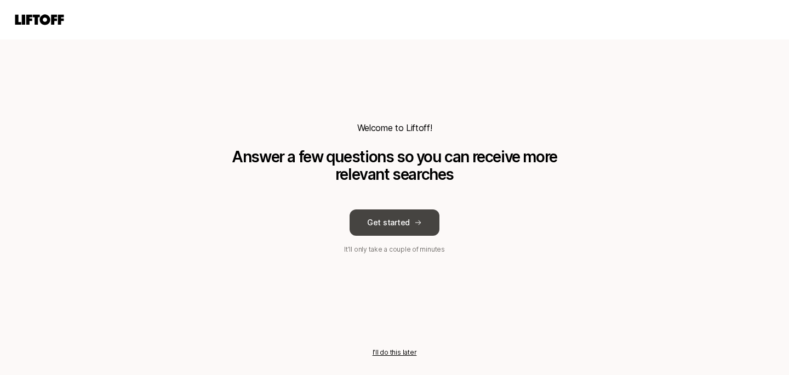
click at [368, 217] on button "Get started" at bounding box center [394, 222] width 90 height 26
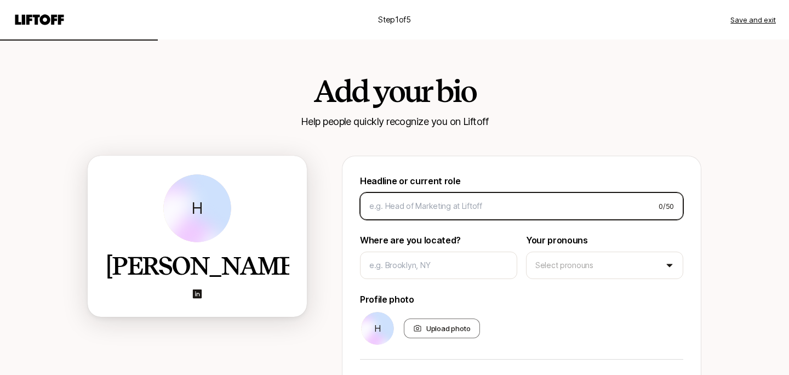
click at [382, 211] on input at bounding box center [509, 205] width 280 height 13
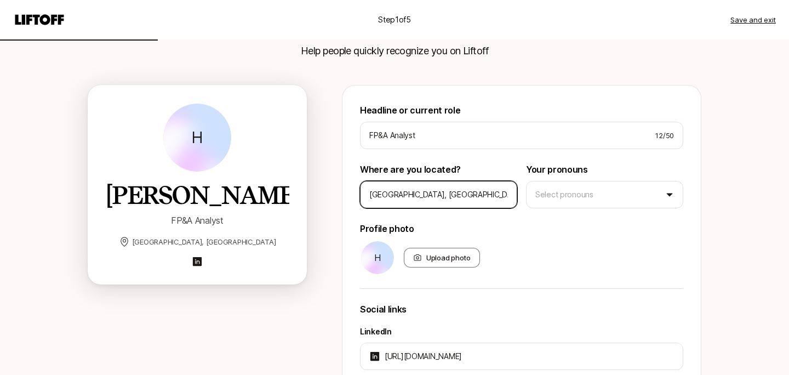
scroll to position [213, 0]
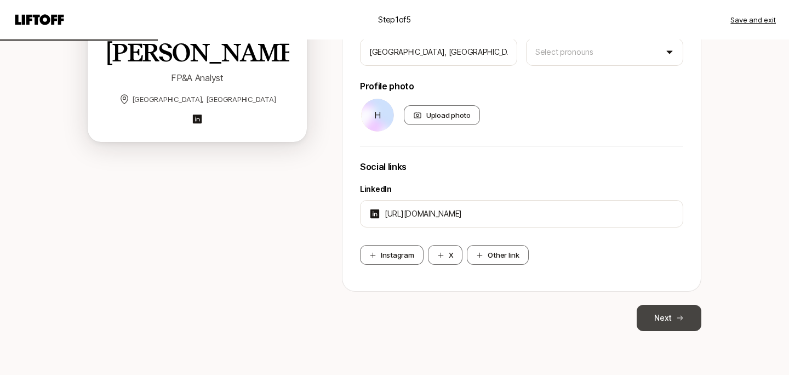
click at [662, 306] on button "Next" at bounding box center [668, 317] width 65 height 26
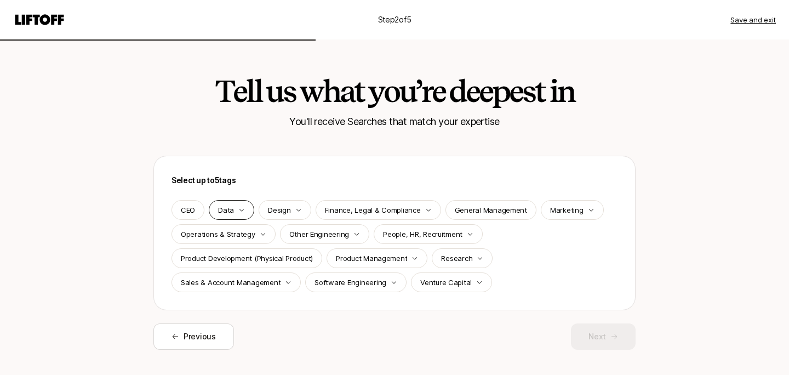
click at [229, 214] on p "Data" at bounding box center [226, 209] width 16 height 11
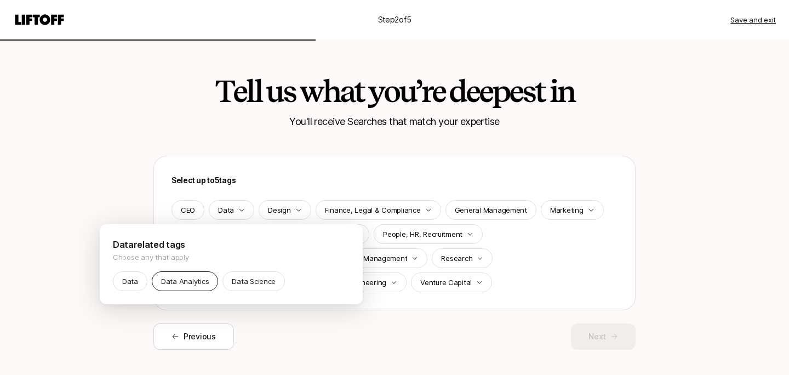
click at [159, 283] on div "Data Analytics" at bounding box center [185, 281] width 66 height 20
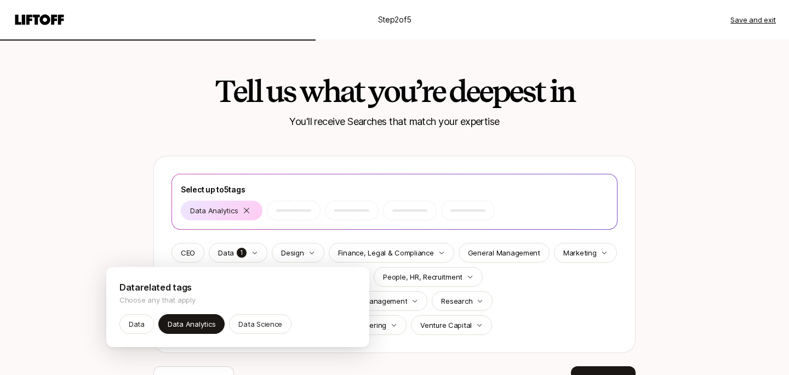
click at [380, 255] on html "Step 2 of 5 Save and exit Tell us what you’re deepest in You'll receive Searche…" at bounding box center [394, 187] width 789 height 375
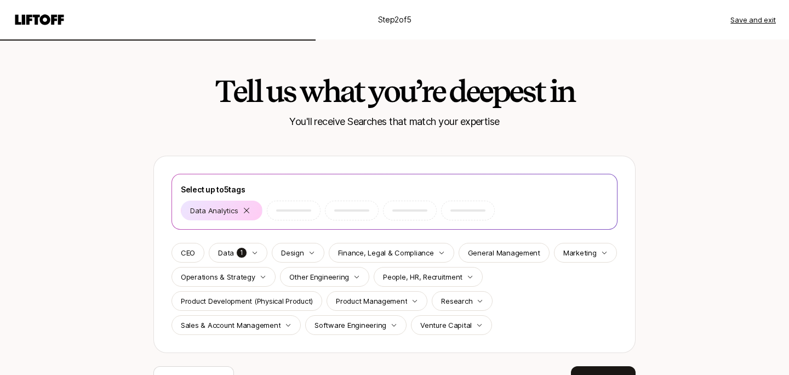
click at [380, 255] on p "Finance, Legal & Compliance" at bounding box center [386, 252] width 96 height 11
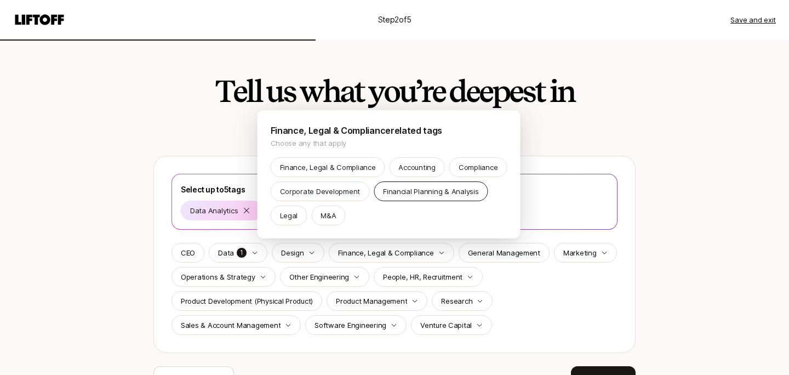
click at [395, 200] on div "Financial Planning & Analysis" at bounding box center [431, 191] width 114 height 20
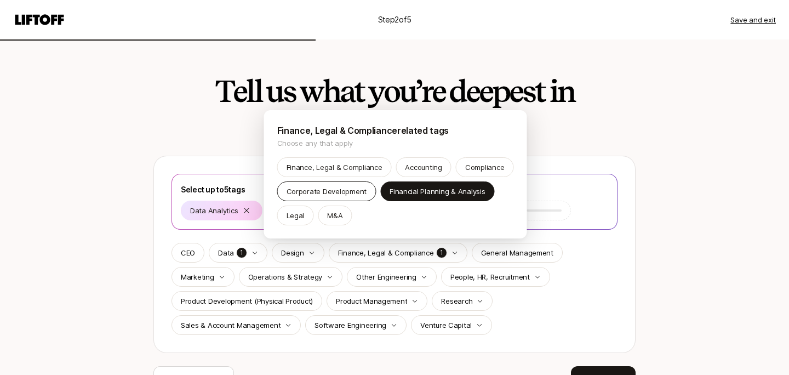
click at [332, 189] on p "Corporate Development" at bounding box center [326, 191] width 81 height 11
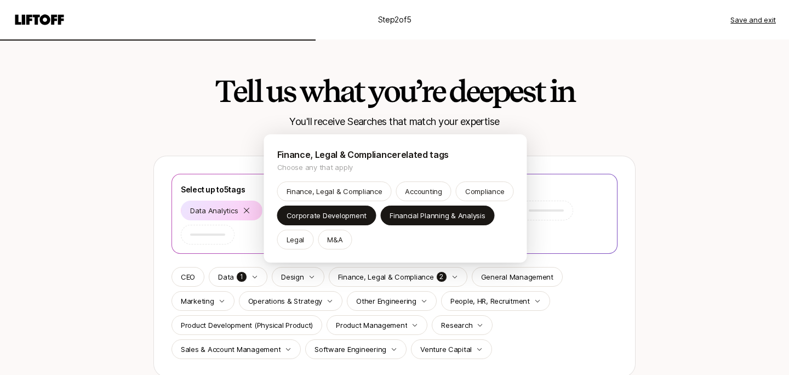
click at [623, 315] on html "Step 2 of 5 Save and exit Tell us what you’re deepest in You'll receive Searche…" at bounding box center [394, 187] width 789 height 375
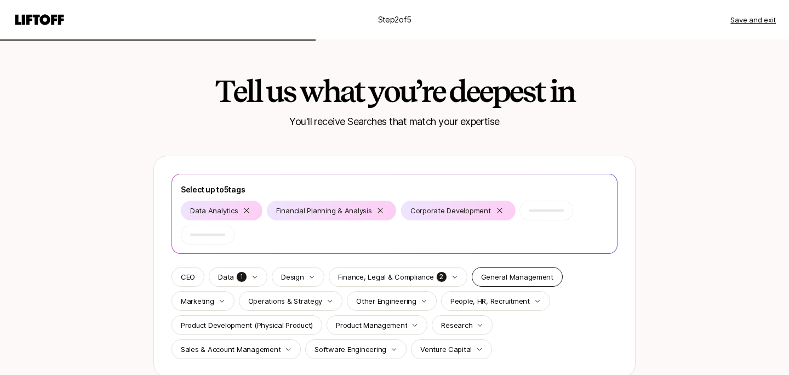
click at [528, 284] on div "General Management" at bounding box center [517, 277] width 91 height 20
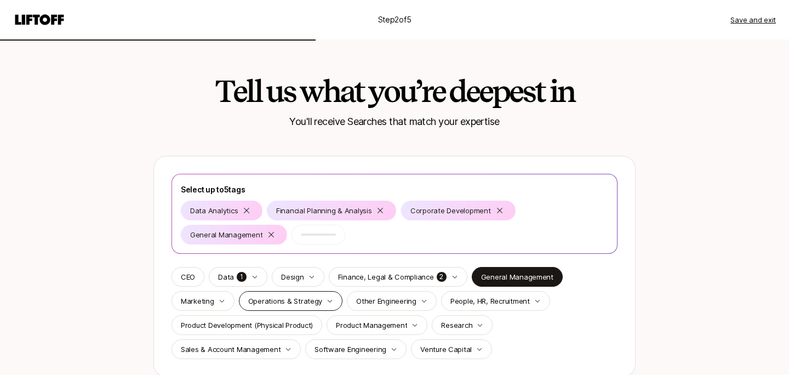
click at [277, 303] on p "Operations & Strategy" at bounding box center [285, 300] width 74 height 11
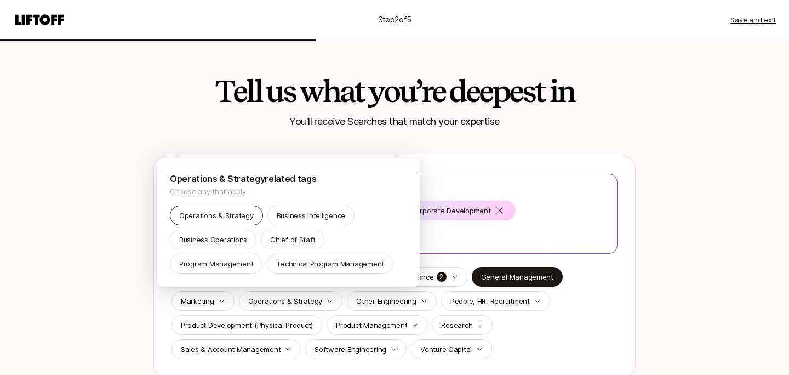
click at [222, 218] on p "Operations & Strategy" at bounding box center [216, 215] width 74 height 11
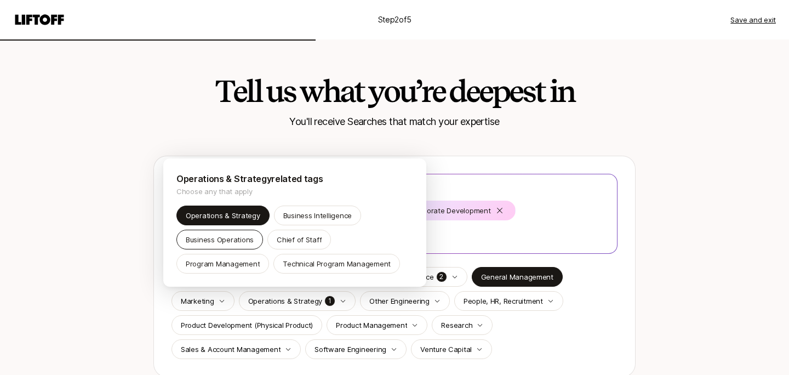
click at [223, 244] on p "Business Operations" at bounding box center [220, 239] width 68 height 11
click at [223, 237] on p "Business Operations" at bounding box center [220, 239] width 68 height 11
click at [97, 243] on html "Step 2 of 5 Save and exit Tell us what you’re deepest in You'll receive Searche…" at bounding box center [394, 187] width 789 height 375
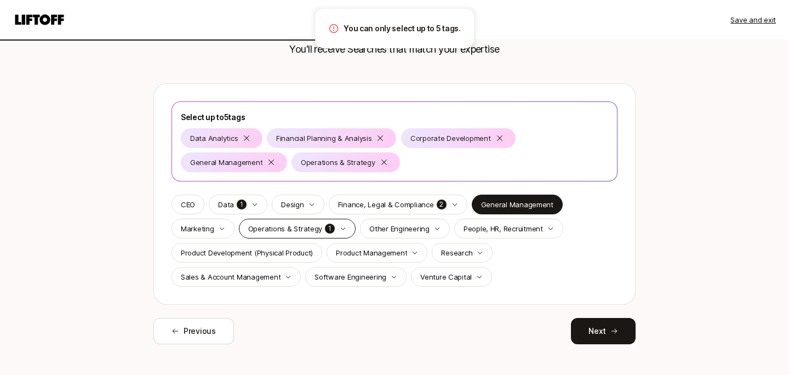
scroll to position [85, 0]
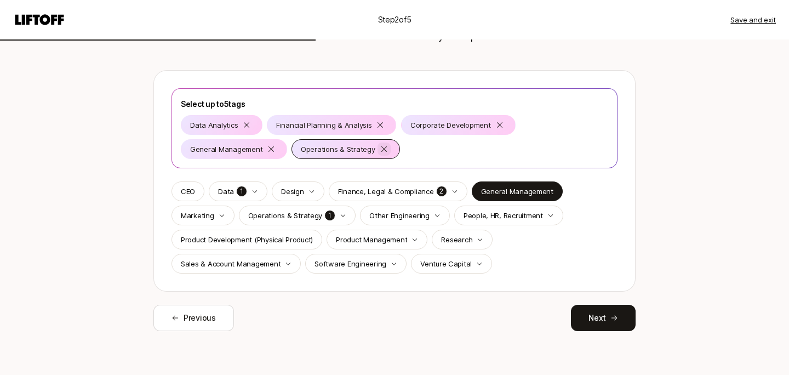
click at [271, 148] on icon at bounding box center [271, 149] width 9 height 9
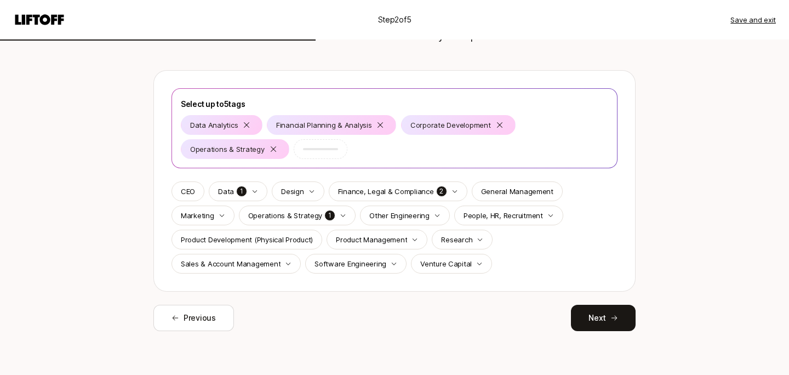
click at [443, 264] on p "Venture Capital" at bounding box center [445, 263] width 51 height 11
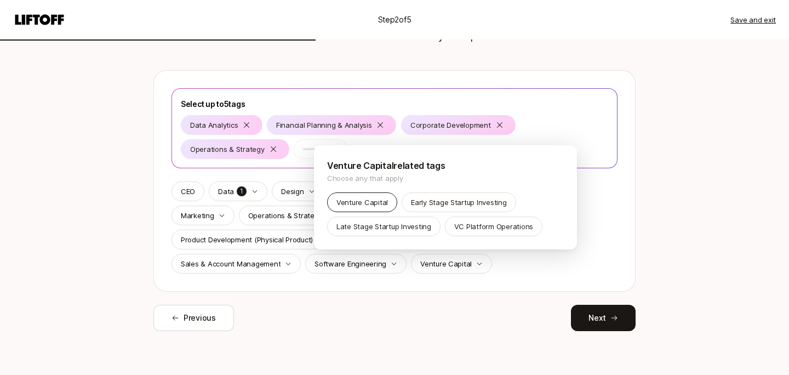
click at [368, 203] on p "Venture Capital" at bounding box center [361, 202] width 51 height 11
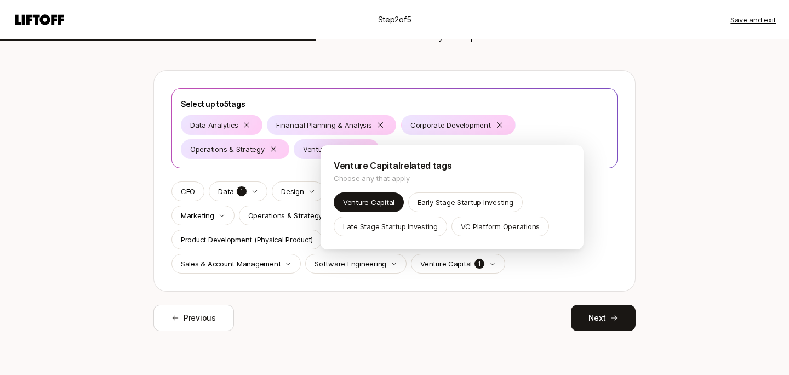
click at [458, 289] on html "Step 2 of 5 Save and exit Tell us what you’re deepest in You'll receive Searche…" at bounding box center [394, 102] width 789 height 375
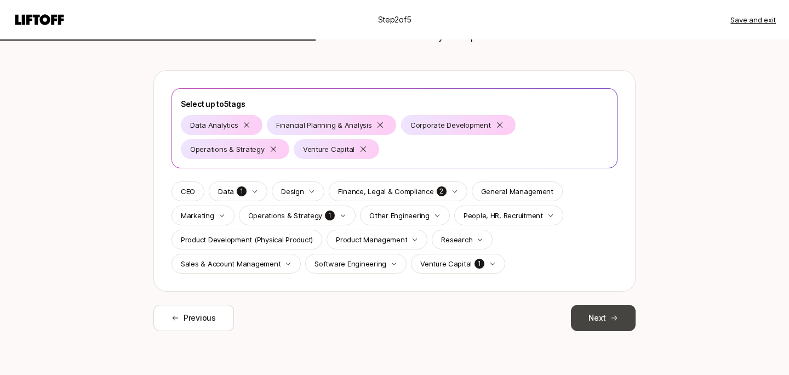
click at [598, 311] on button "Next" at bounding box center [603, 317] width 65 height 26
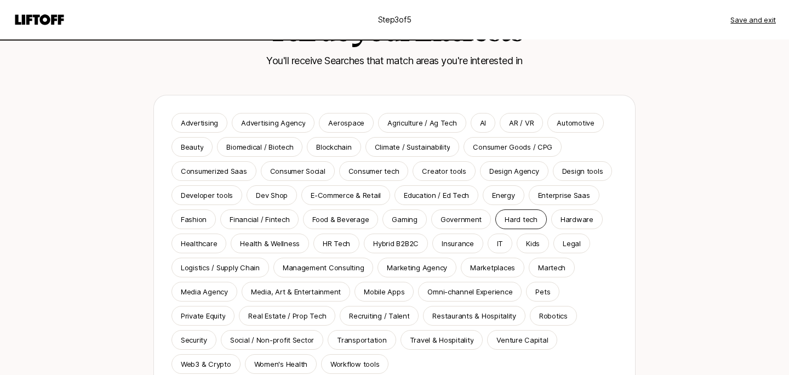
scroll to position [70, 0]
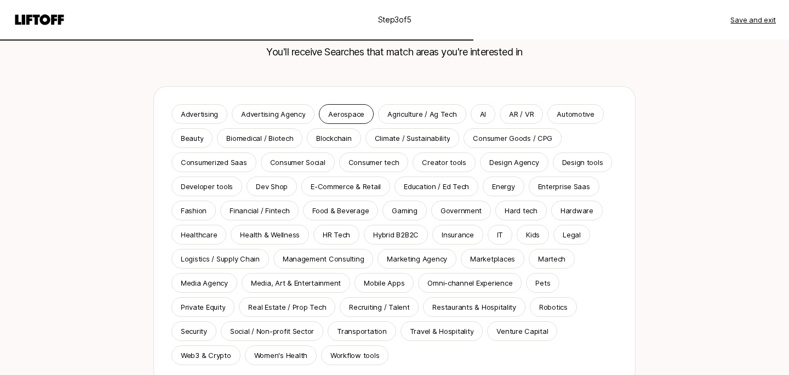
click at [332, 113] on p "Aerospace" at bounding box center [346, 113] width 36 height 11
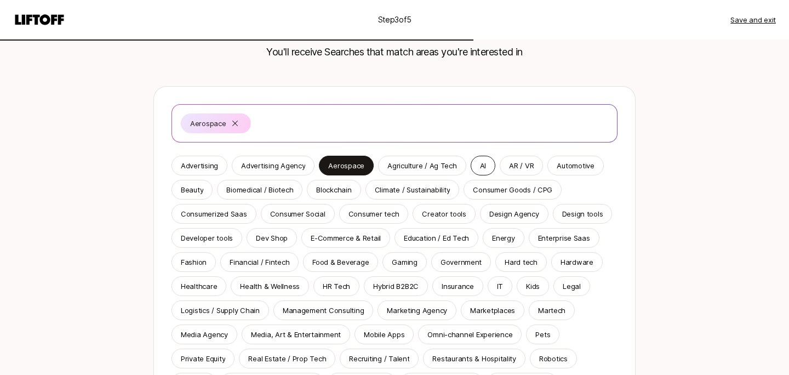
click at [480, 170] on p "AI" at bounding box center [483, 165] width 6 height 11
click at [255, 189] on p "Biomedical / Biotech" at bounding box center [259, 189] width 67 height 11
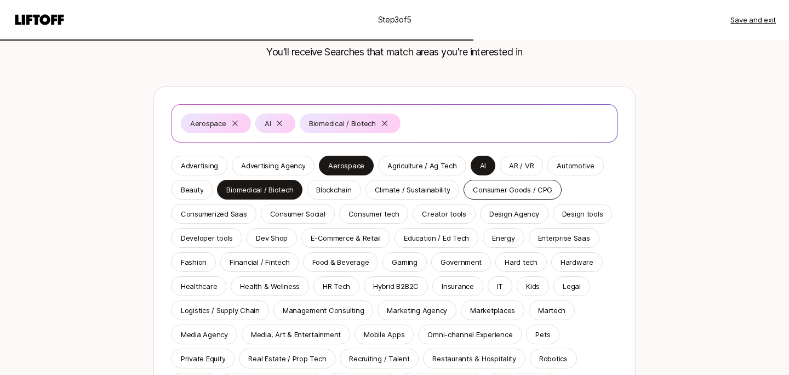
click at [498, 188] on p "Consumer Goods / CPG" at bounding box center [512, 189] width 79 height 11
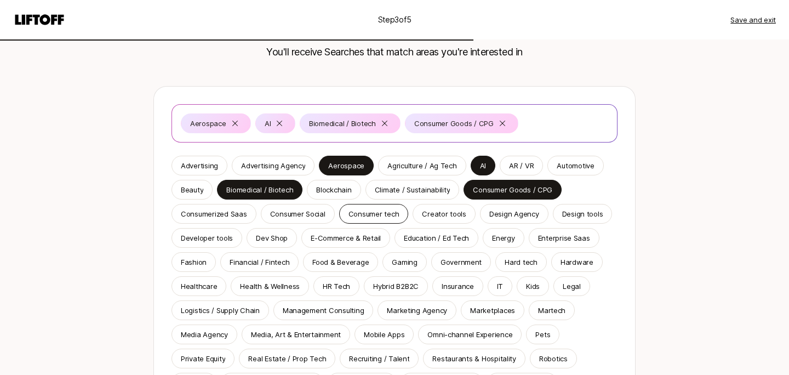
click at [356, 215] on p "Consumer tech" at bounding box center [373, 213] width 51 height 11
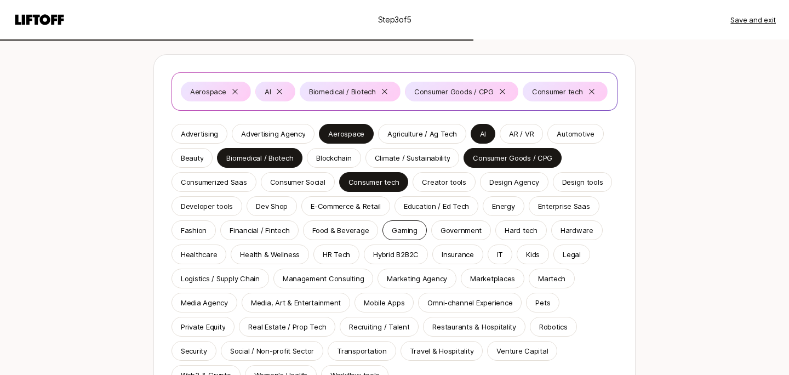
scroll to position [111, 0]
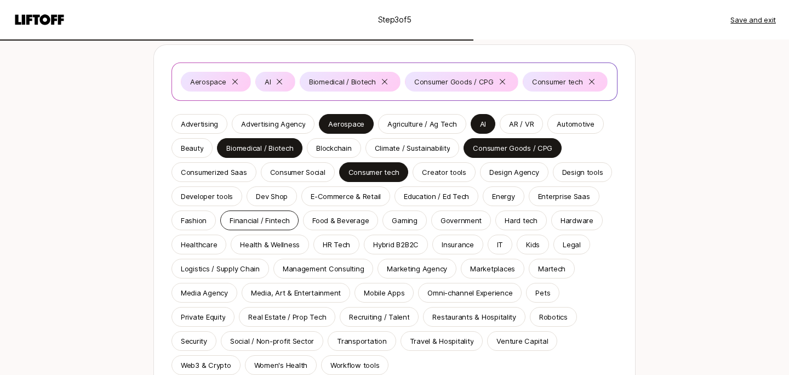
click at [255, 222] on p "Financial / Fintech" at bounding box center [259, 220] width 60 height 11
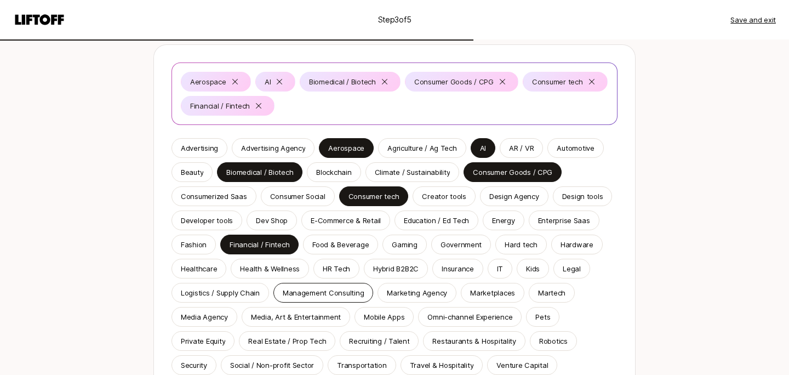
scroll to position [122, 0]
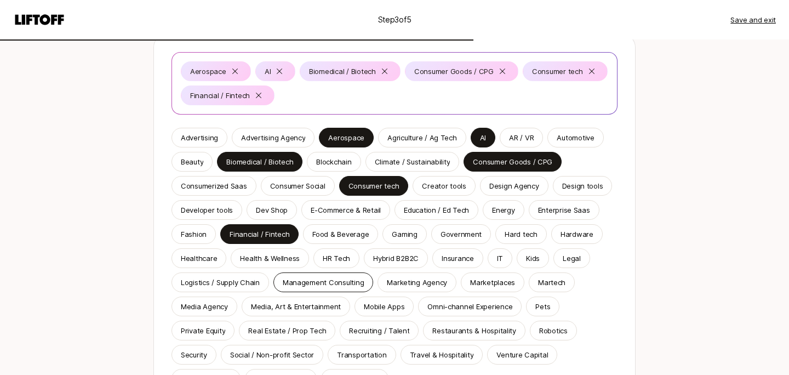
click at [320, 289] on div "Management Consulting" at bounding box center [323, 282] width 100 height 20
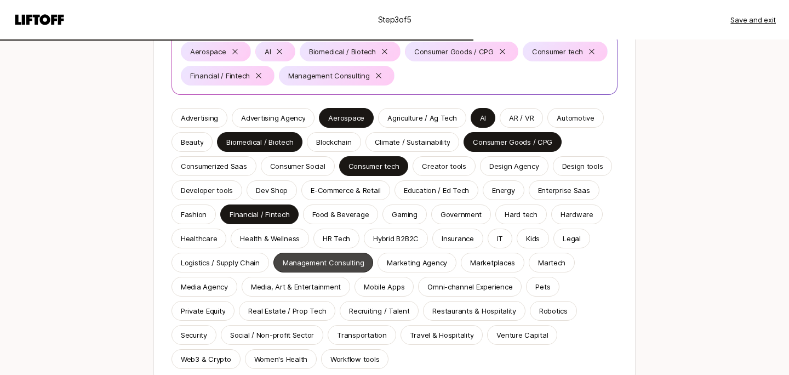
scroll to position [153, 0]
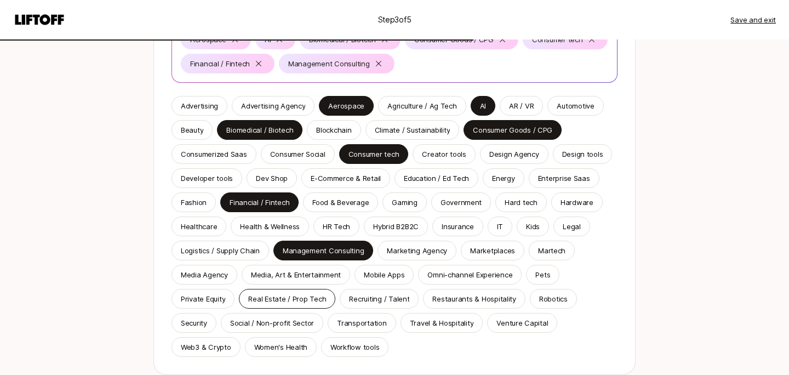
click at [271, 298] on p "Real Estate / Prop Tech" at bounding box center [287, 298] width 78 height 11
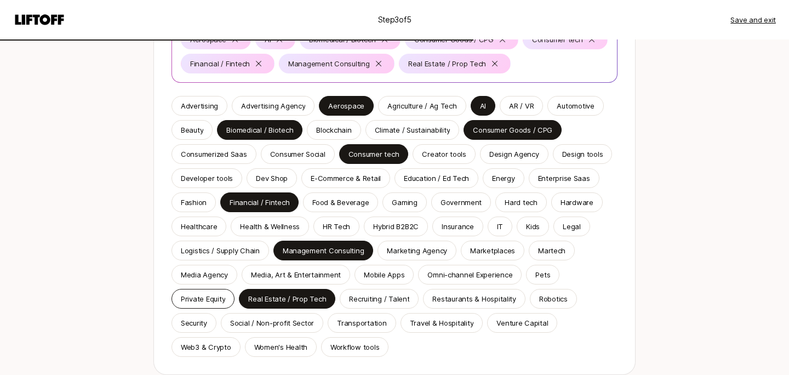
click at [225, 298] on p "Private Equity" at bounding box center [203, 298] width 44 height 11
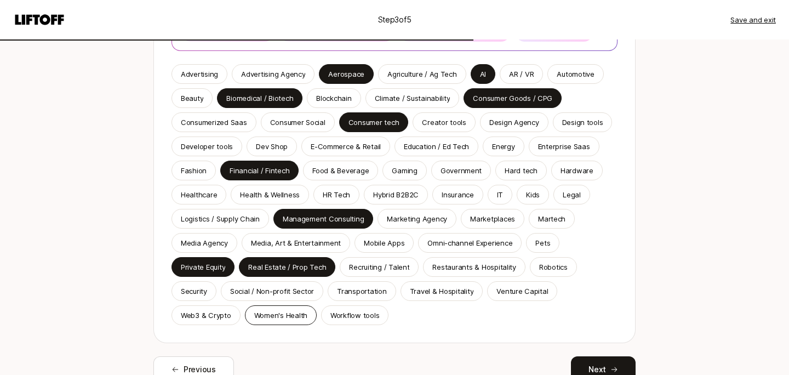
scroll to position [208, 0]
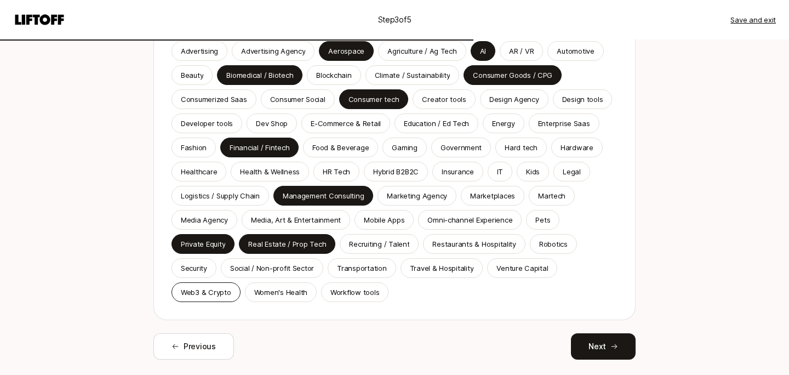
click at [210, 294] on p "Web3 & Crypto" at bounding box center [206, 291] width 50 height 11
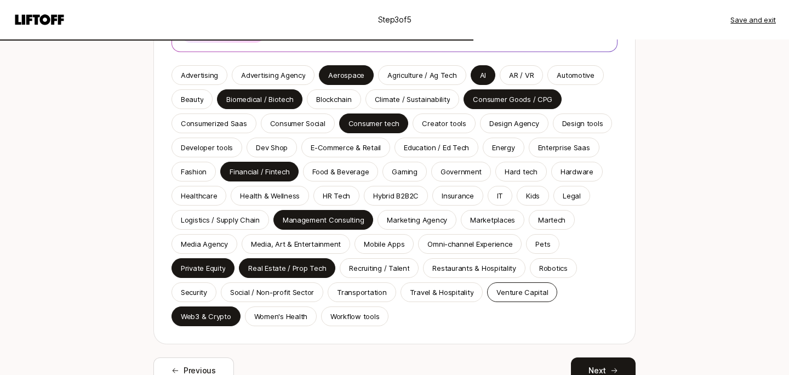
click at [500, 286] on p "Venture Capital" at bounding box center [521, 291] width 51 height 11
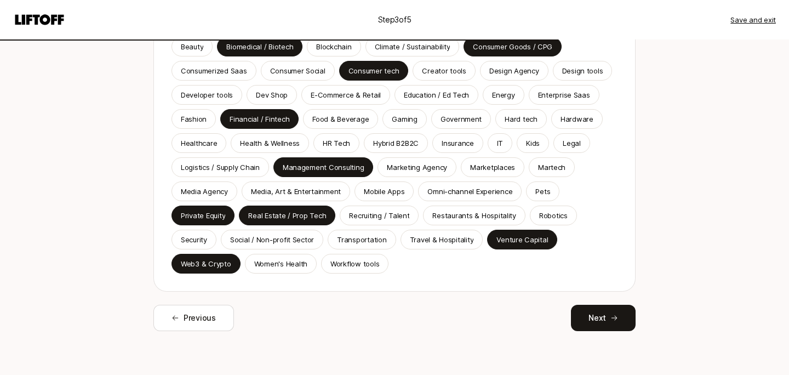
click at [601, 302] on div "Aerospace AI Biomedical / Biotech Consumer Goods / CPG Consumer tech Financial …" at bounding box center [394, 113] width 482 height 436
click at [602, 312] on button "Next" at bounding box center [603, 317] width 65 height 26
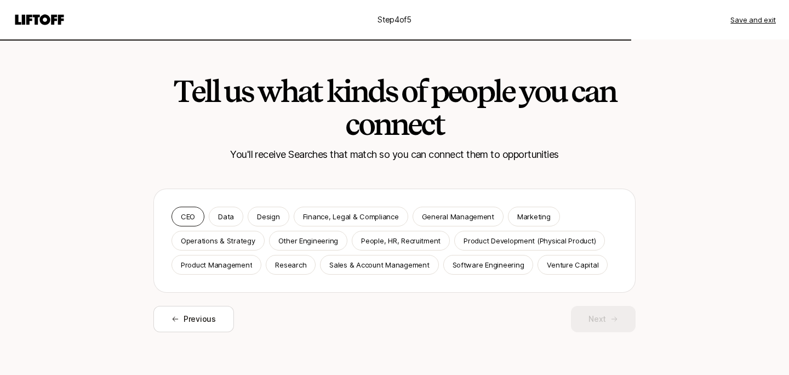
click at [198, 217] on div "CEO" at bounding box center [187, 216] width 33 height 20
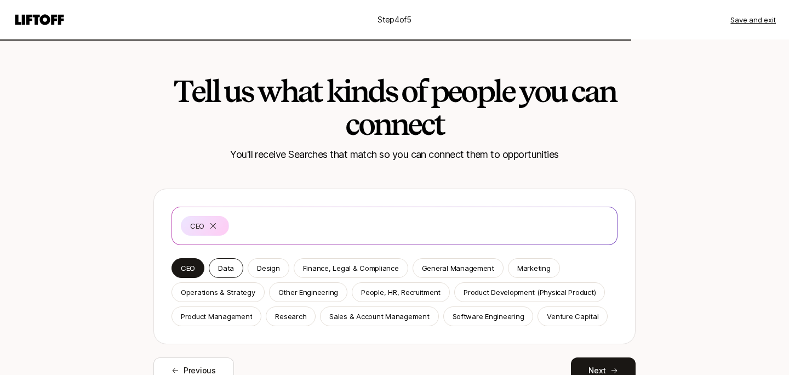
click at [225, 267] on p "Data" at bounding box center [226, 267] width 16 height 11
click at [344, 271] on p "Finance, Legal & Compliance" at bounding box center [351, 267] width 96 height 11
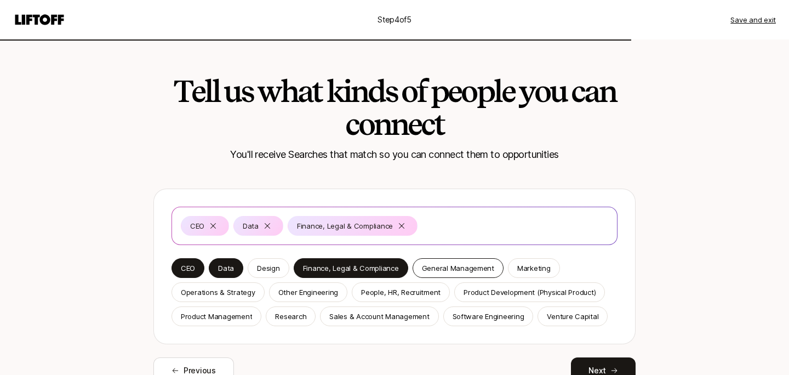
click at [469, 271] on p "General Management" at bounding box center [458, 267] width 72 height 11
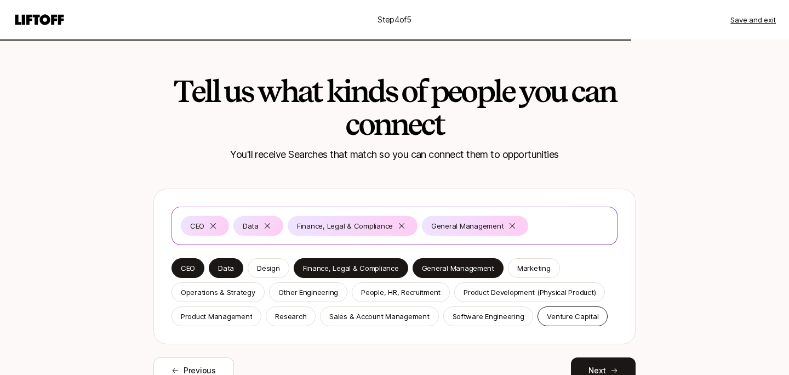
click at [562, 314] on p "Venture Capital" at bounding box center [572, 316] width 51 height 11
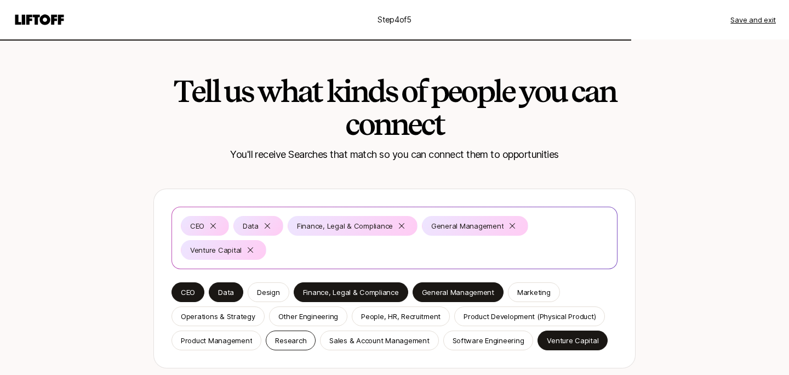
click at [290, 343] on p "Research" at bounding box center [290, 340] width 31 height 11
click at [232, 342] on p "Product Management" at bounding box center [216, 340] width 71 height 11
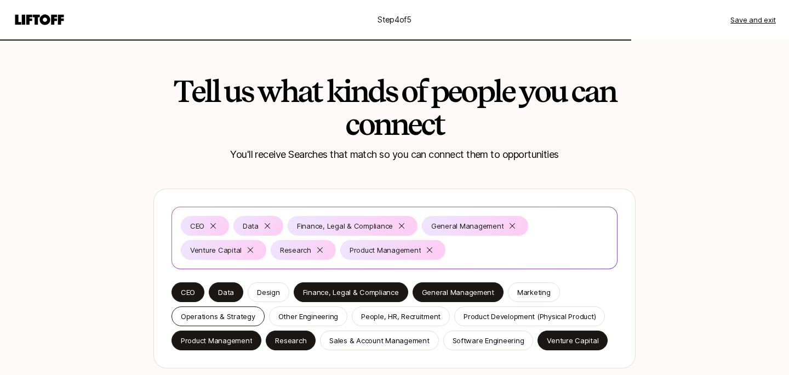
click at [225, 319] on p "Operations & Strategy" at bounding box center [218, 316] width 74 height 11
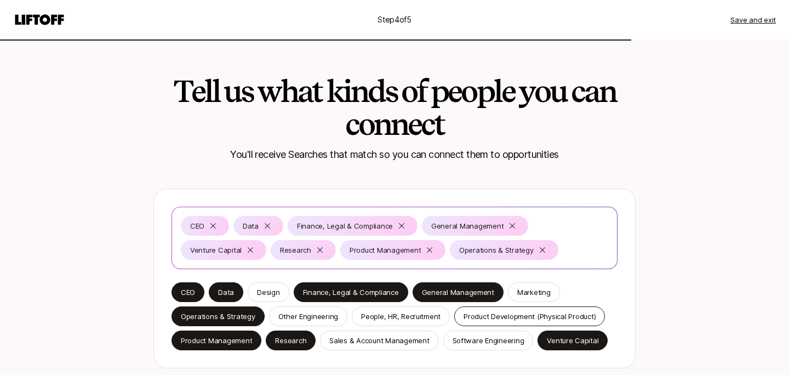
click at [501, 314] on p "Product Development (Physical Product)" at bounding box center [529, 316] width 132 height 11
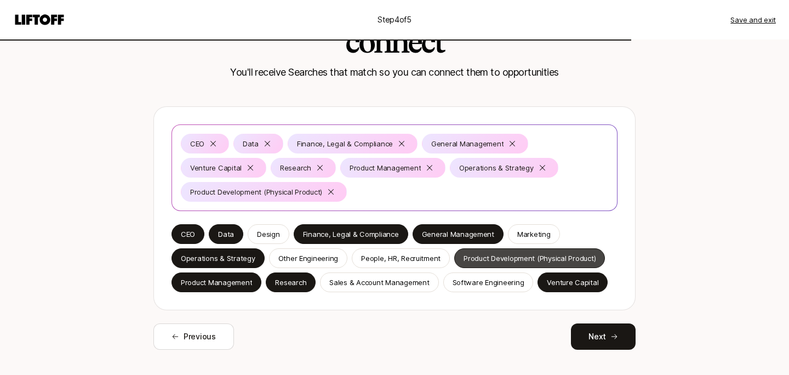
scroll to position [101, 0]
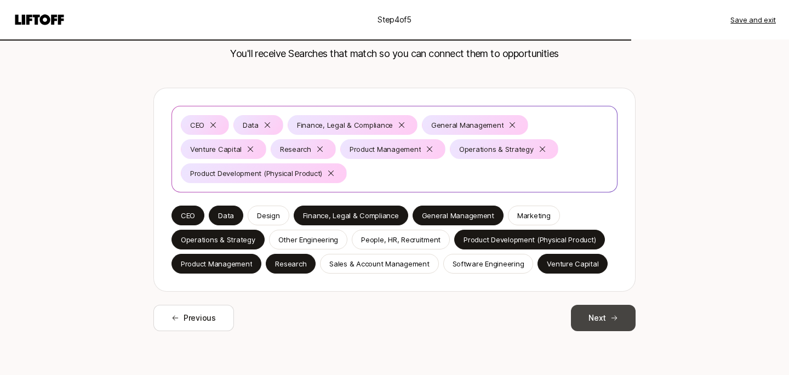
click at [607, 326] on button "Next" at bounding box center [603, 317] width 65 height 26
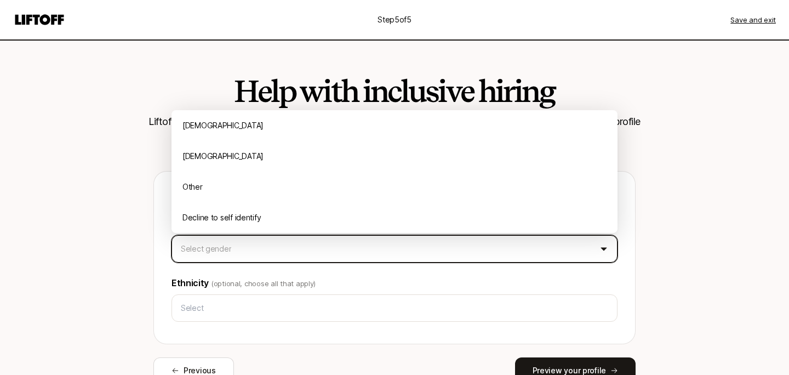
click at [445, 248] on html "Step 5 of 5 Save and exit Help with inclusive hiring Liftoff will use this info…" at bounding box center [394, 187] width 789 height 375
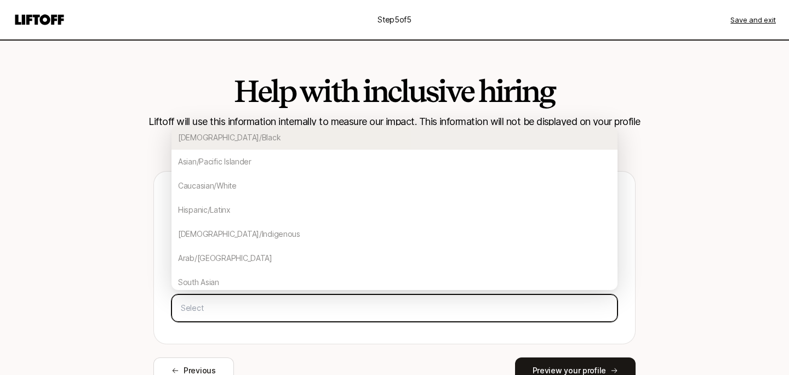
click at [258, 313] on input "text" at bounding box center [394, 308] width 436 height 20
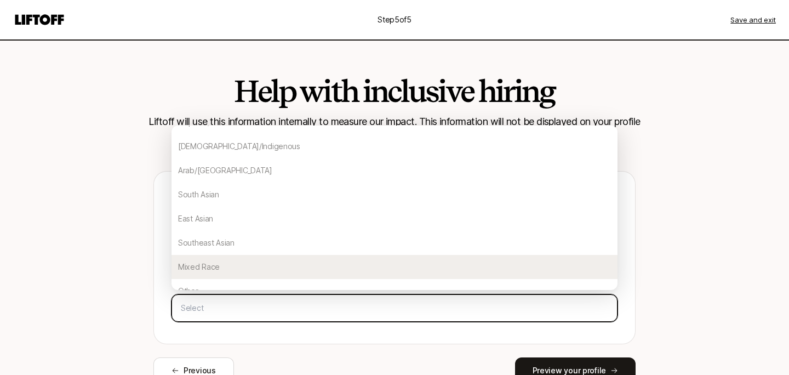
scroll to position [91, 0]
click at [220, 262] on div "Mixed Race" at bounding box center [394, 263] width 446 height 24
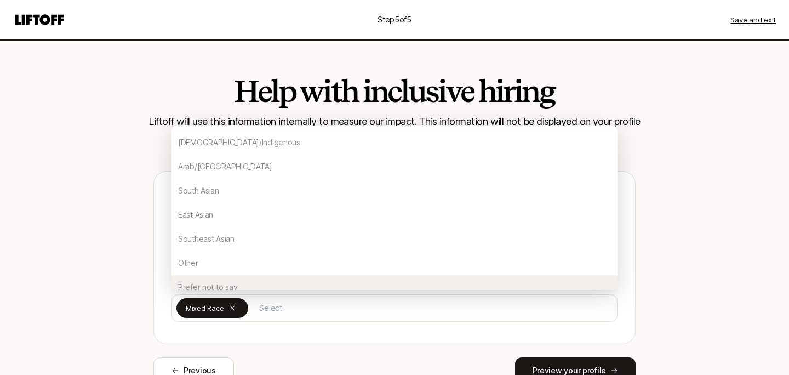
click at [329, 344] on div "Sharing this data is entirely optional and won’t be visible to anybody else. Ge…" at bounding box center [394, 277] width 482 height 212
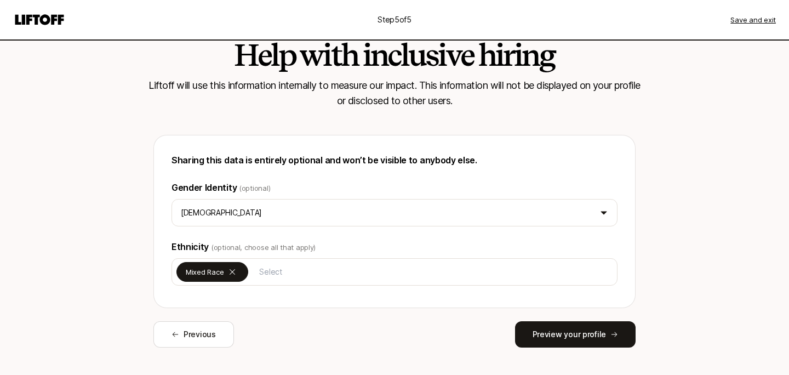
scroll to position [53, 0]
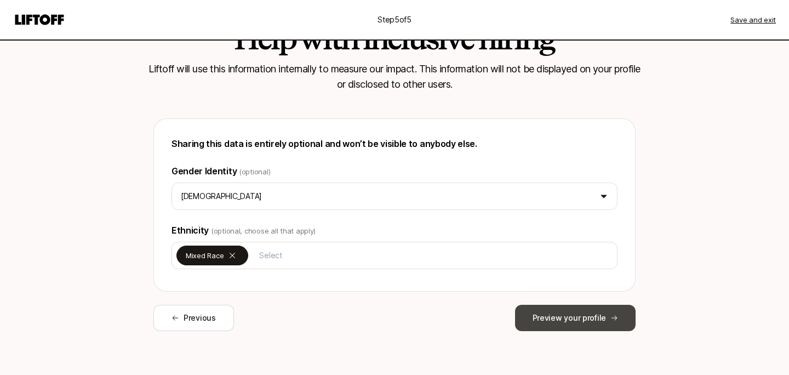
click at [578, 305] on button "Preview your profile" at bounding box center [575, 317] width 120 height 26
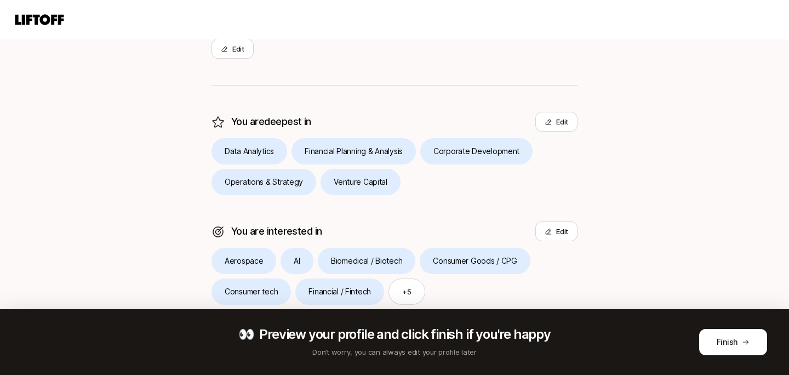
scroll to position [335, 0]
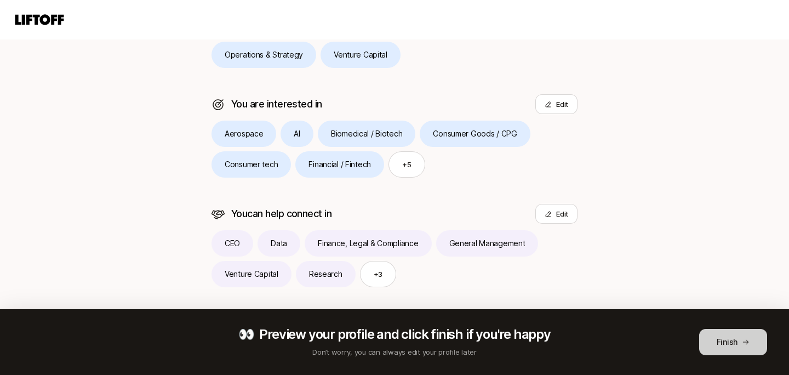
click at [733, 345] on button "Finish" at bounding box center [733, 342] width 68 height 26
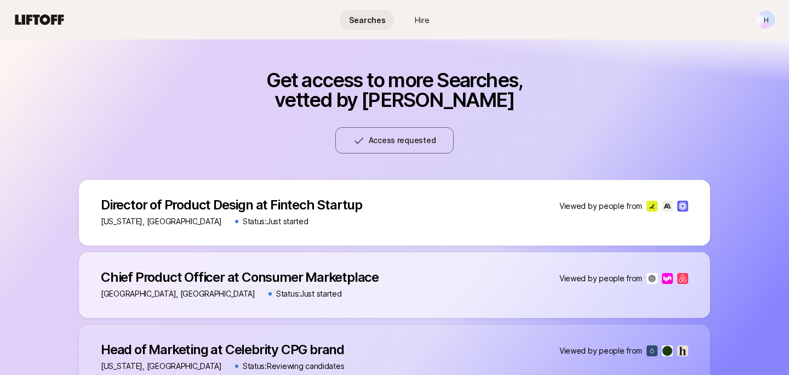
scroll to position [490, 0]
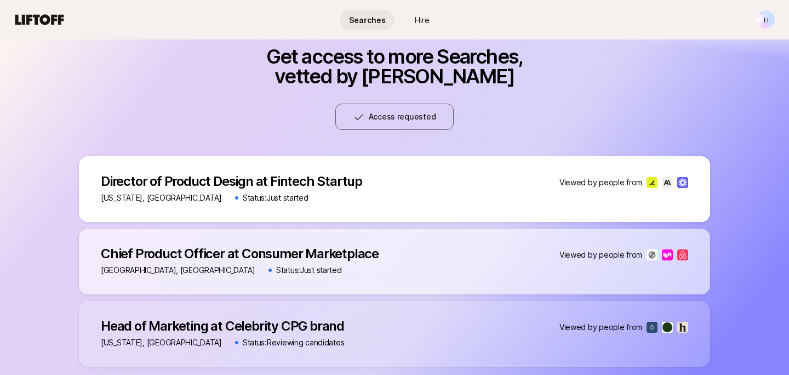
click at [462, 185] on div "Director of Product Design at Fintech Startup Director of Product Design at Fin…" at bounding box center [394, 189] width 631 height 66
click at [304, 185] on p "Director of Product Design at Fintech Startup" at bounding box center [231, 181] width 261 height 15
click at [683, 183] on img at bounding box center [682, 182] width 11 height 11
click at [673, 131] on div "Get access to more Searches, vetted by [PERSON_NAME] Access requested Director …" at bounding box center [394, 207] width 631 height 320
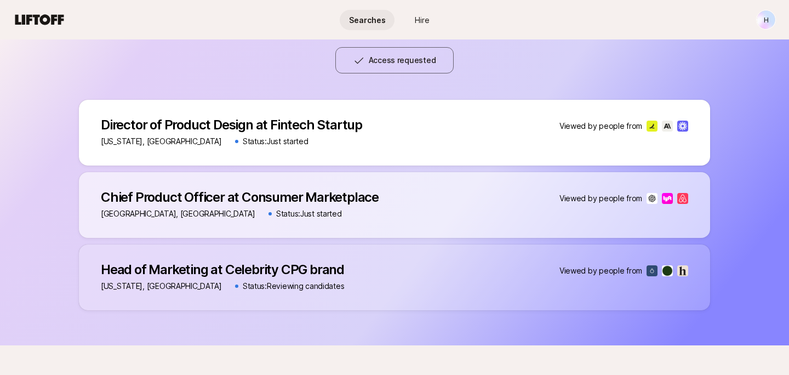
scroll to position [562, 0]
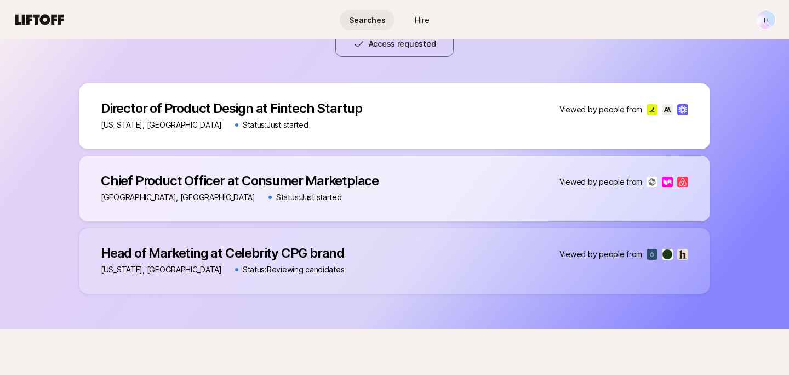
click at [358, 199] on div "[GEOGRAPHIC_DATA], [GEOGRAPHIC_DATA] Status: Just started" at bounding box center [240, 197] width 278 height 13
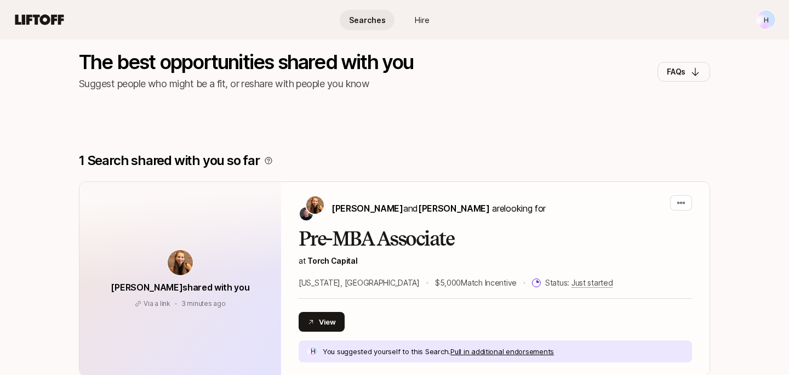
scroll to position [0, 0]
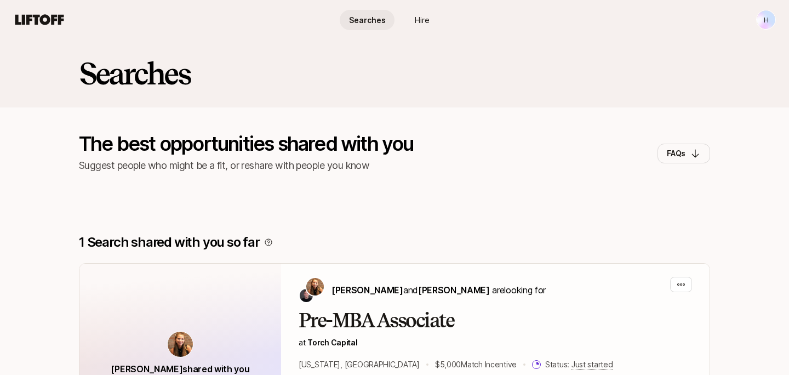
click at [33, 19] on icon at bounding box center [39, 19] width 53 height 15
click at [35, 26] on icon at bounding box center [39, 19] width 53 height 15
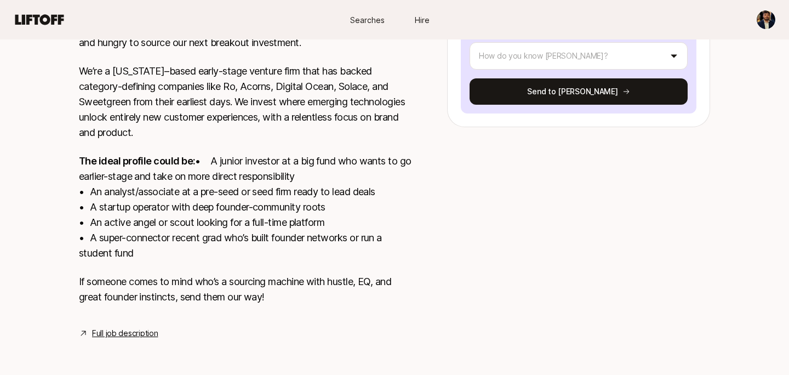
scroll to position [304, 0]
click at [123, 332] on link "Full job description" at bounding box center [125, 332] width 66 height 13
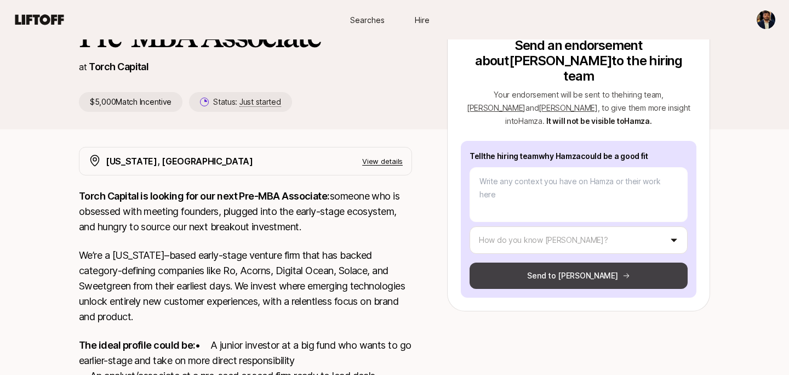
scroll to position [97, 0]
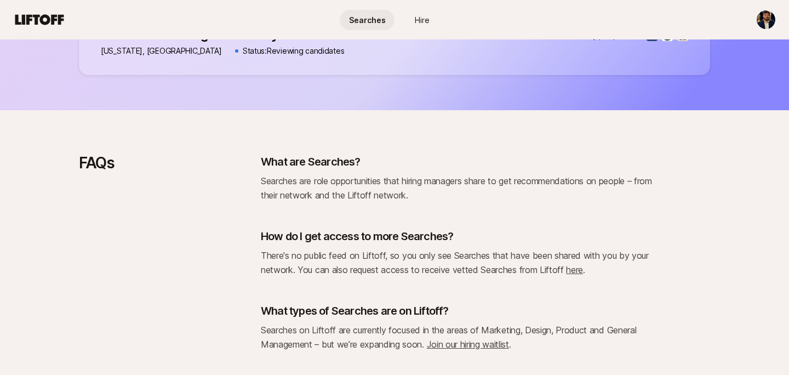
scroll to position [843, 0]
